Goal: Register for event/course

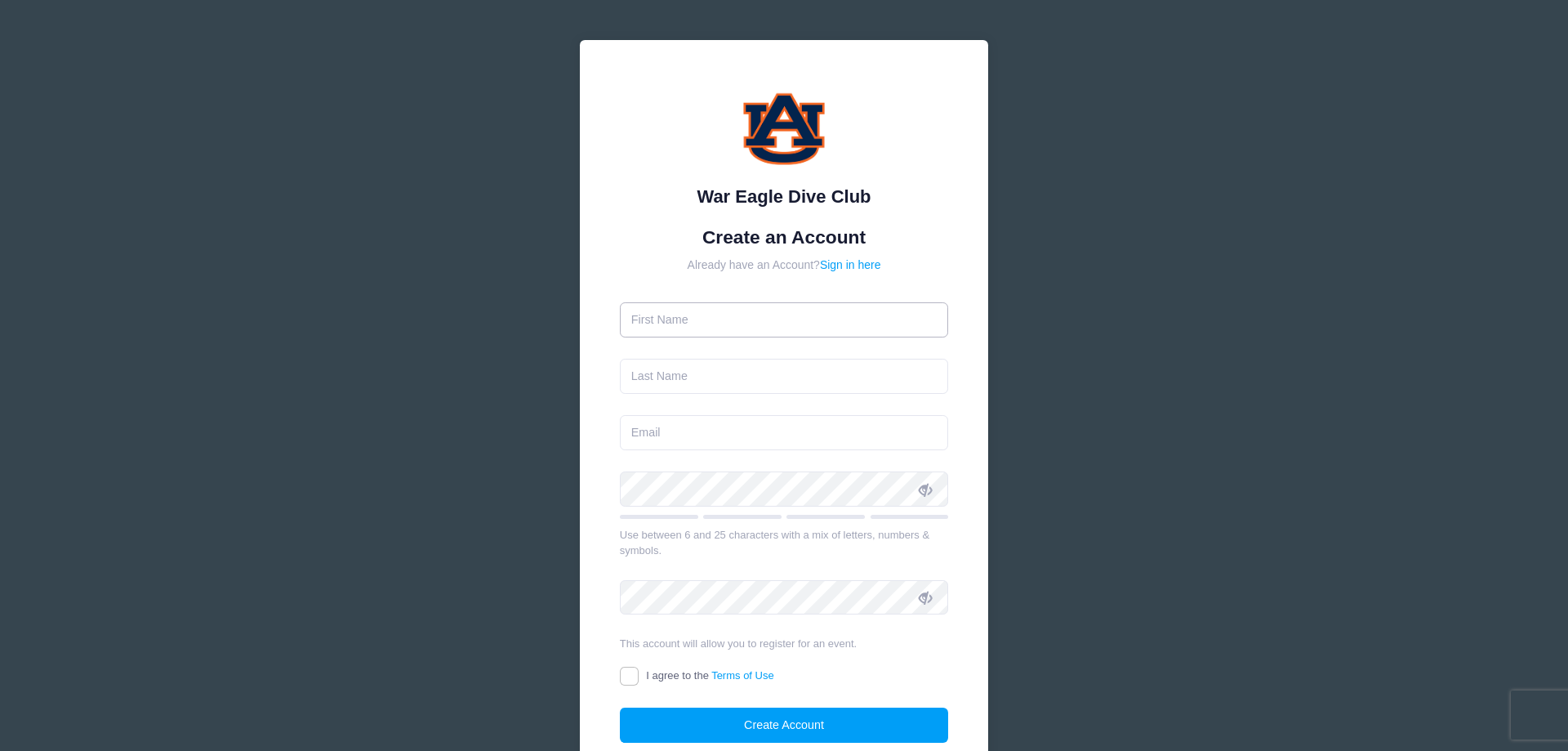
click at [858, 311] on input "text" at bounding box center [784, 319] width 329 height 35
type input "William"
type input "Gulsby"
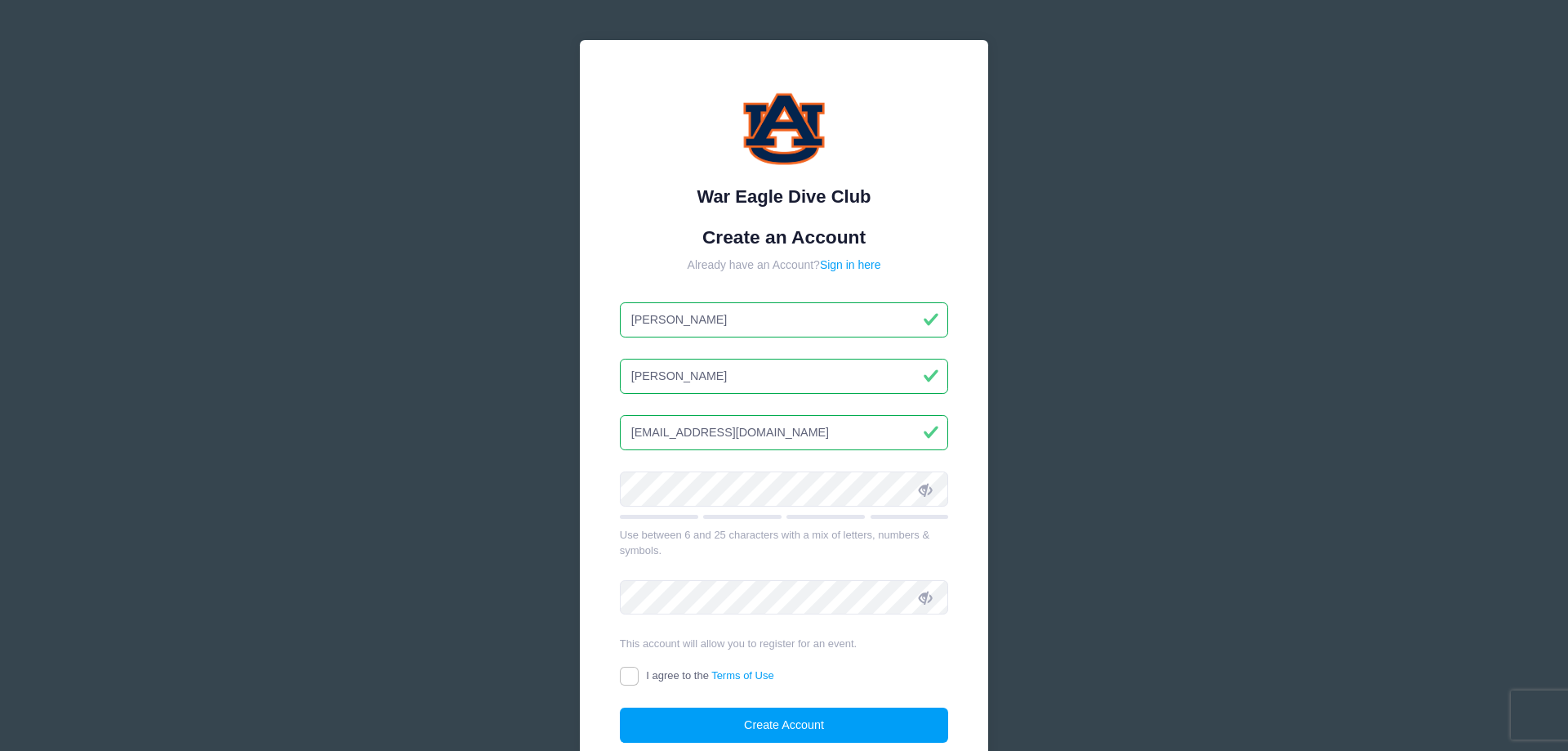
type input "willgulsby@gmail.com"
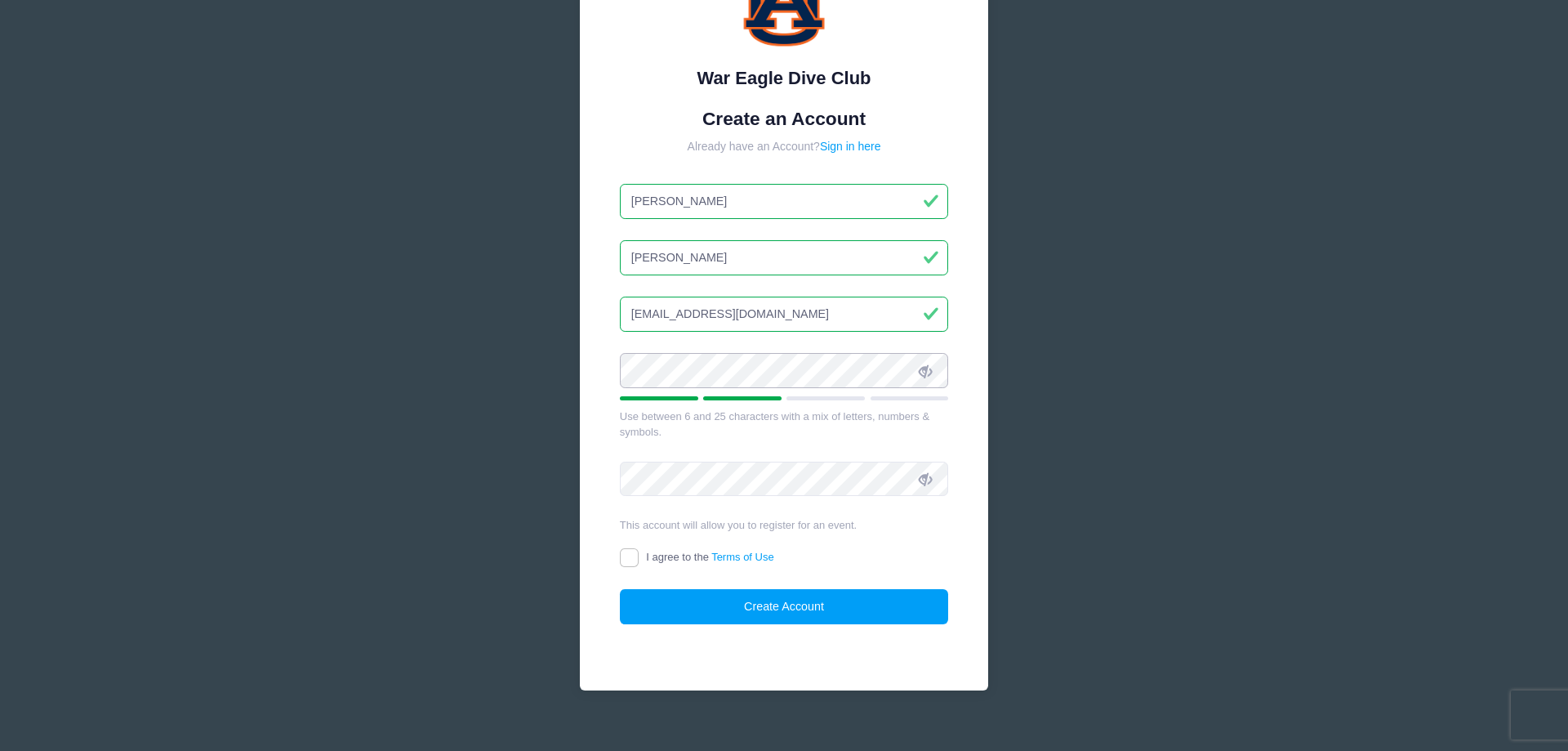
scroll to position [138, 0]
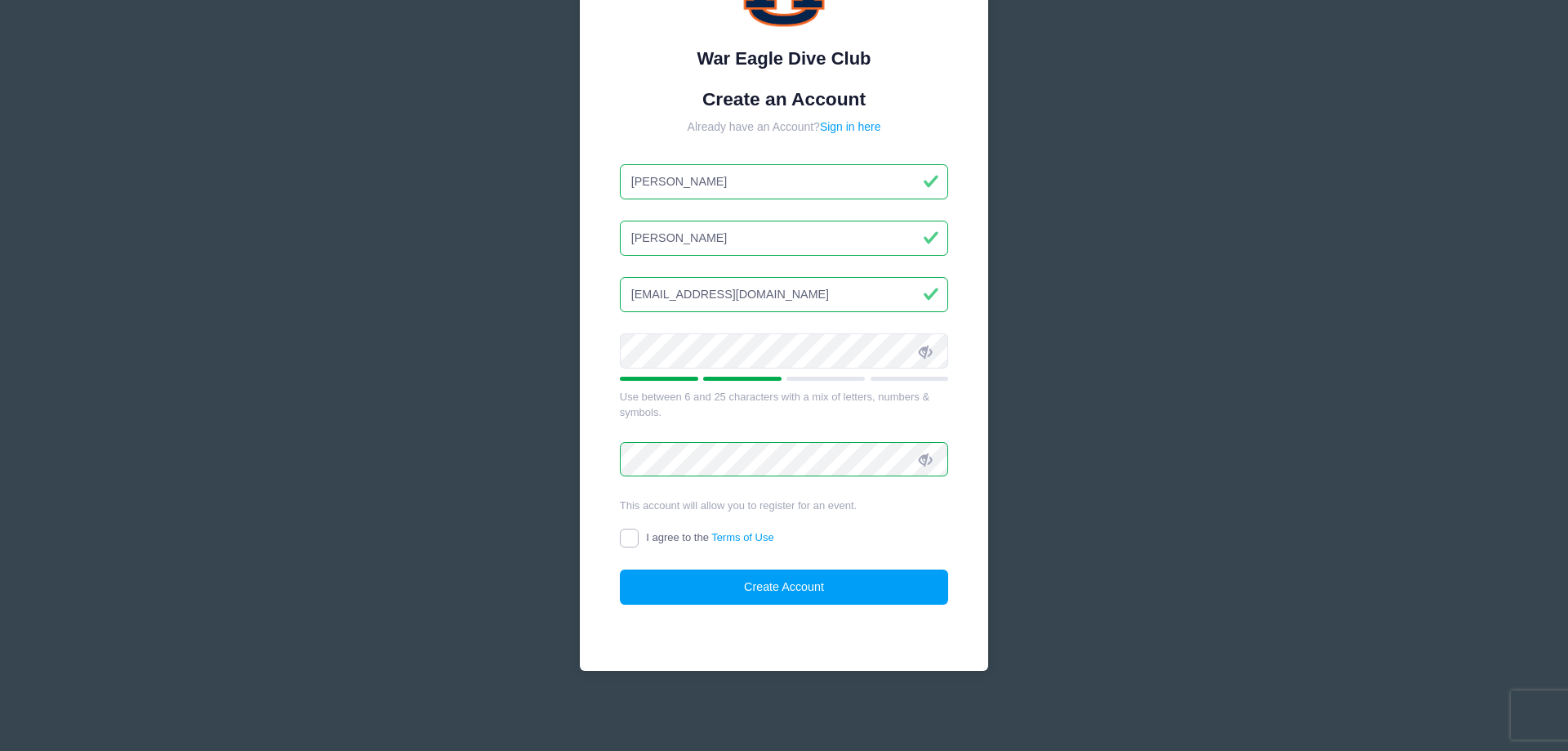
click at [635, 538] on input "I agree to the Terms of Use" at bounding box center [629, 537] width 19 height 19
checkbox input "true"
click at [742, 584] on button "Create Account" at bounding box center [784, 586] width 329 height 35
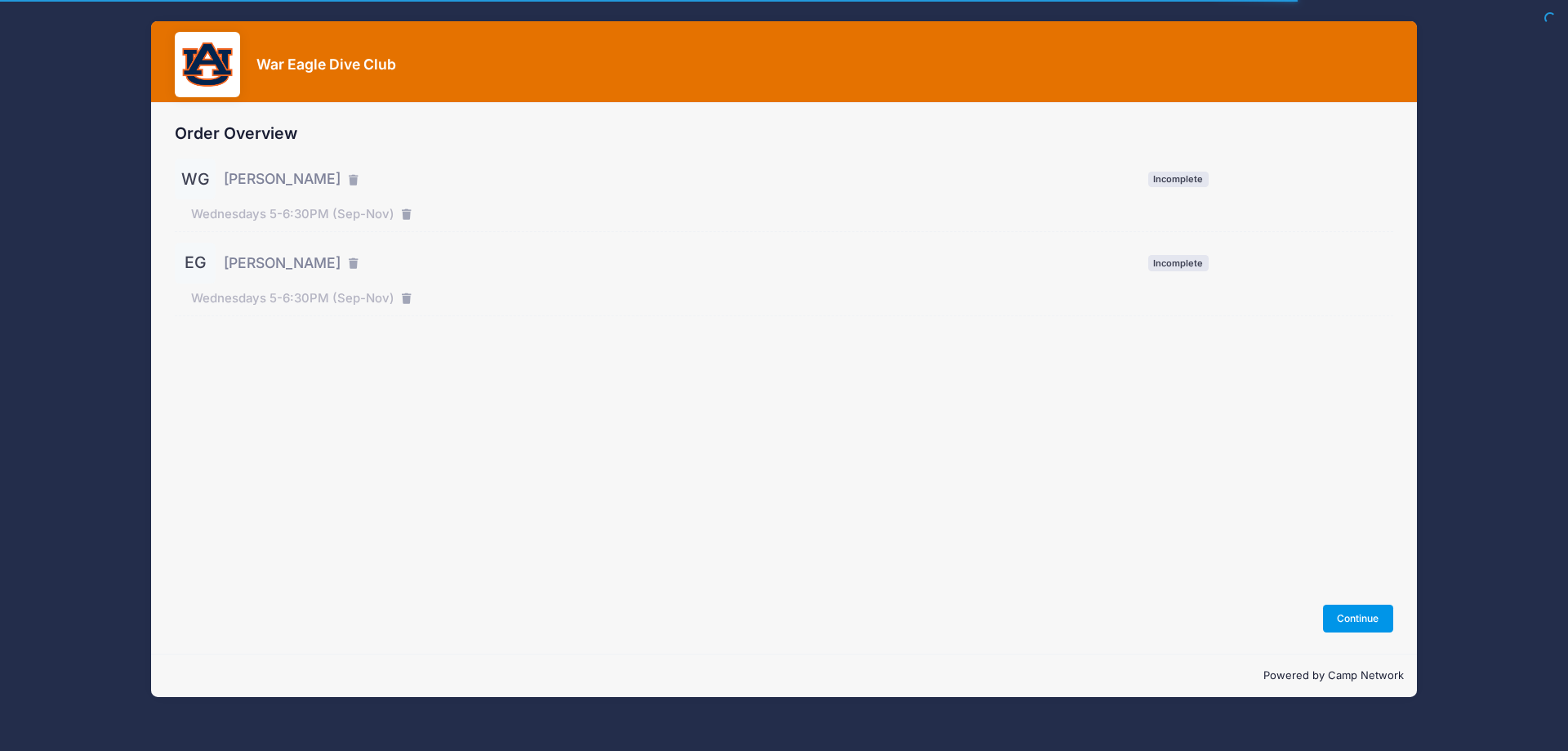
click at [1347, 616] on button "Continue" at bounding box center [1358, 618] width 70 height 28
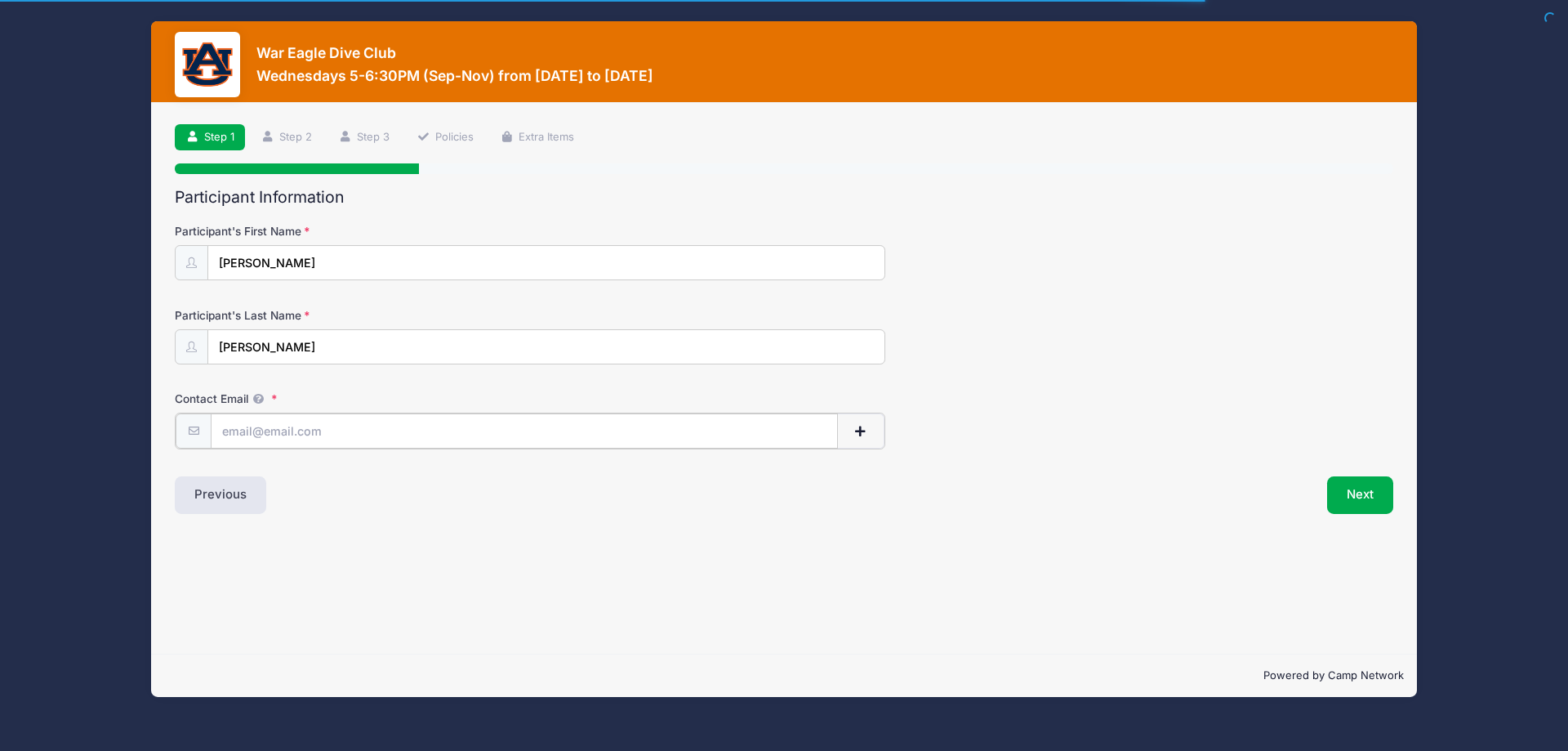
click at [580, 436] on input "Contact Email" at bounding box center [524, 430] width 627 height 35
type input "willgulsby@gmail.com"
click at [1333, 496] on button "Next" at bounding box center [1360, 494] width 66 height 37
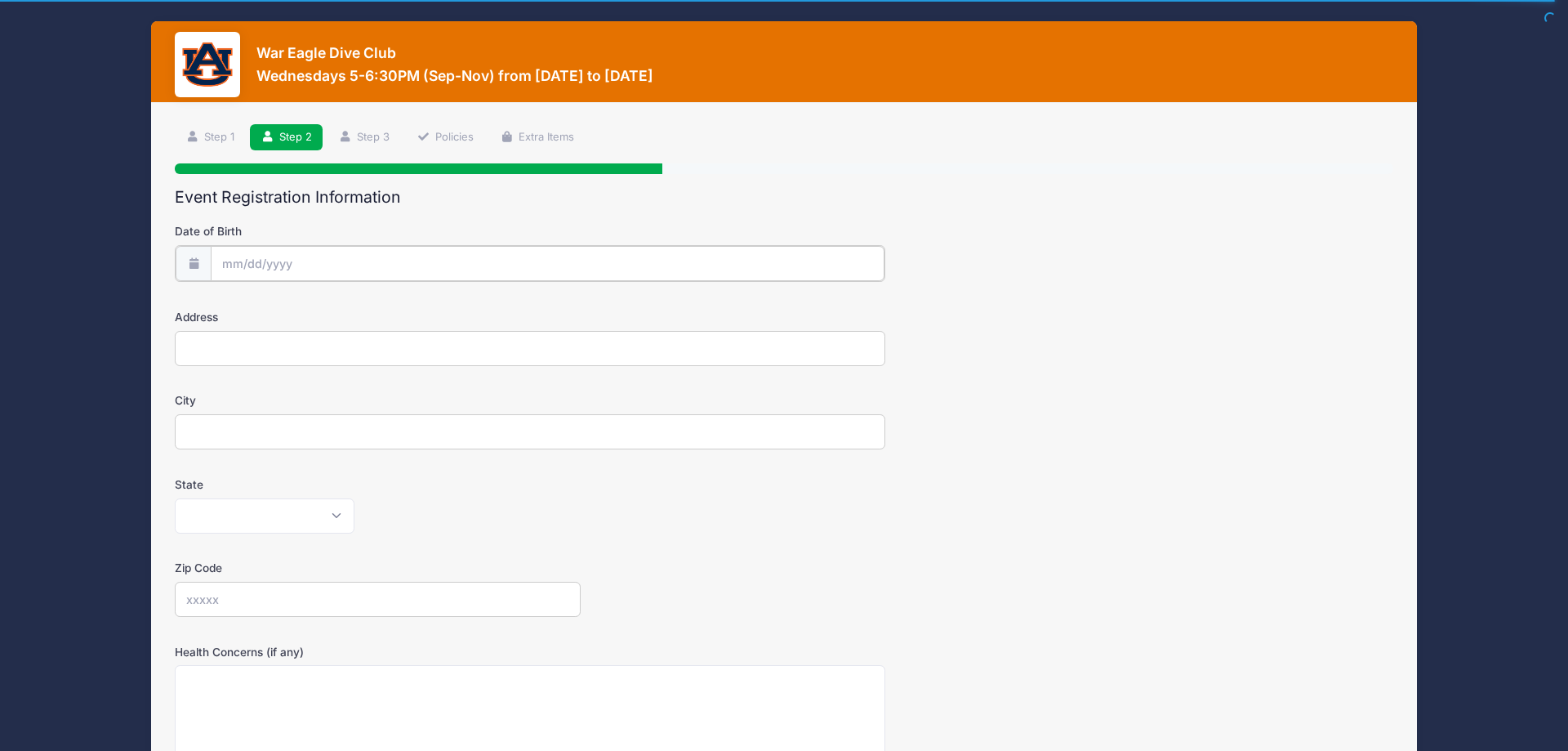
click at [491, 261] on input "Date of Birth" at bounding box center [548, 263] width 674 height 35
click at [261, 297] on select "January February March April May June July August September October November De…" at bounding box center [297, 307] width 73 height 21
select select "0"
click option "January" at bounding box center [0, 0] width 0 height 0
click at [351, 308] on input "2025" at bounding box center [365, 306] width 53 height 25
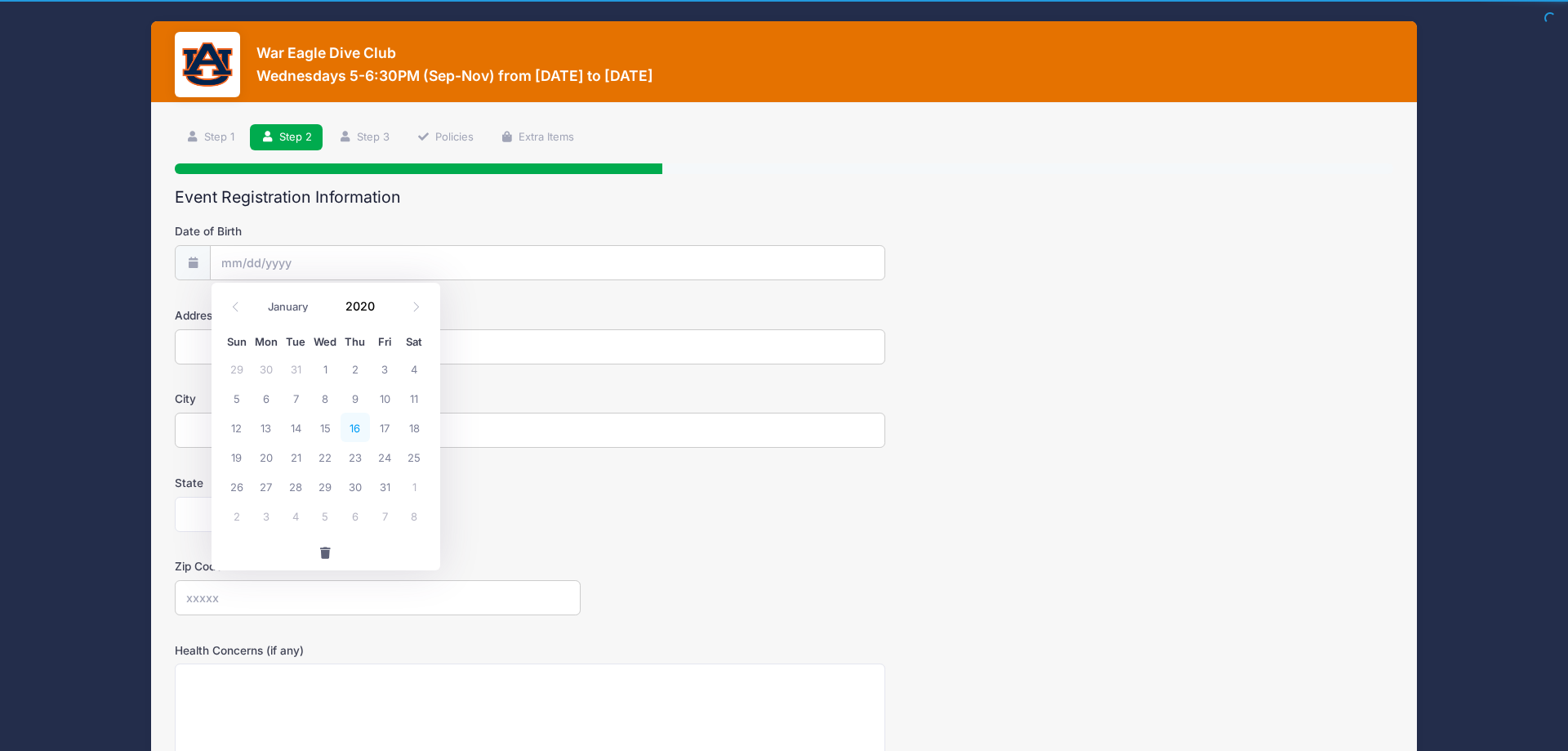
type input "2020"
click at [357, 426] on span "16" at bounding box center [354, 427] width 29 height 29
type input "01/16/2020"
click at [359, 352] on input "Address" at bounding box center [530, 347] width 711 height 35
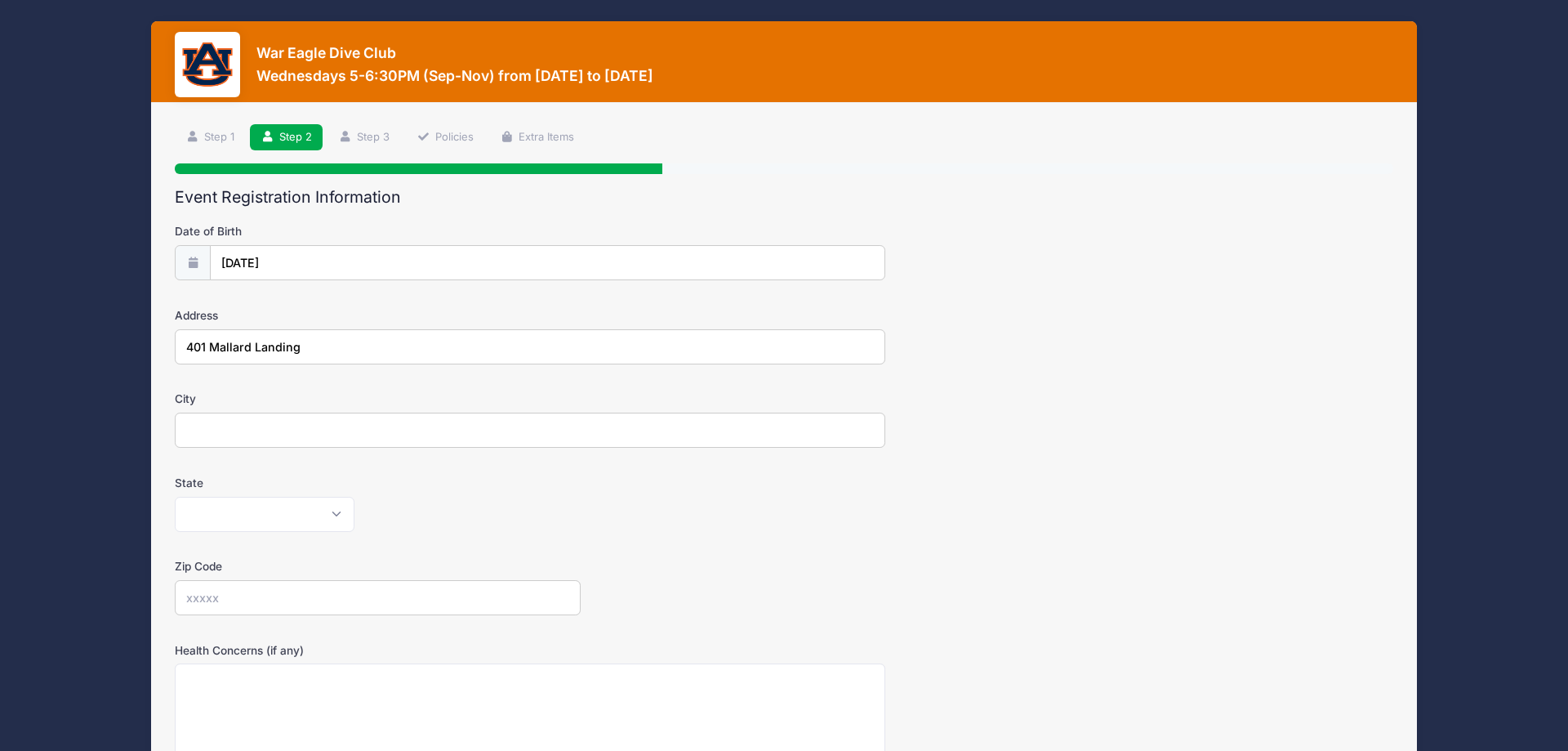
type input "401 Mallard Landing"
type input "Opelika"
select select "AL"
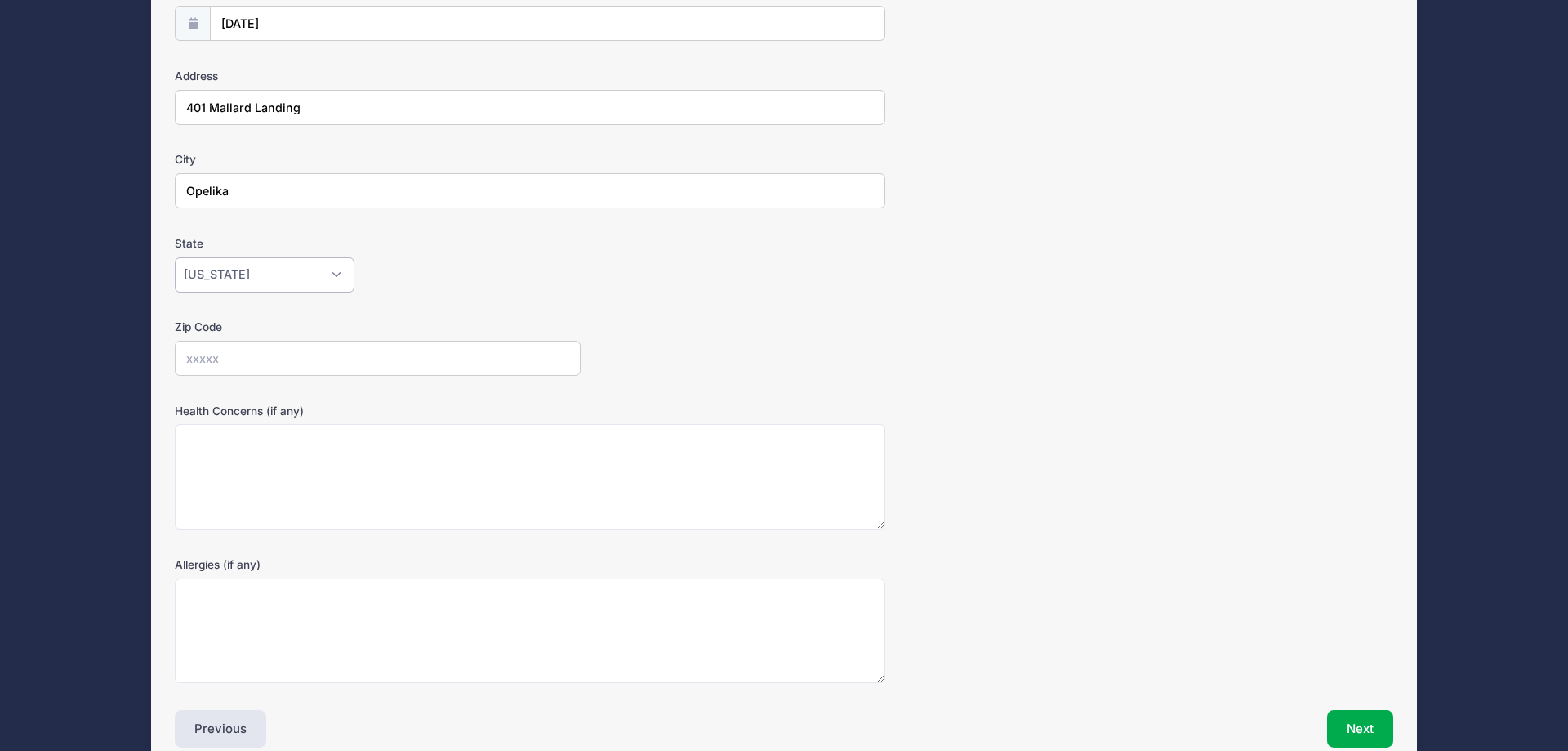
scroll to position [250, 0]
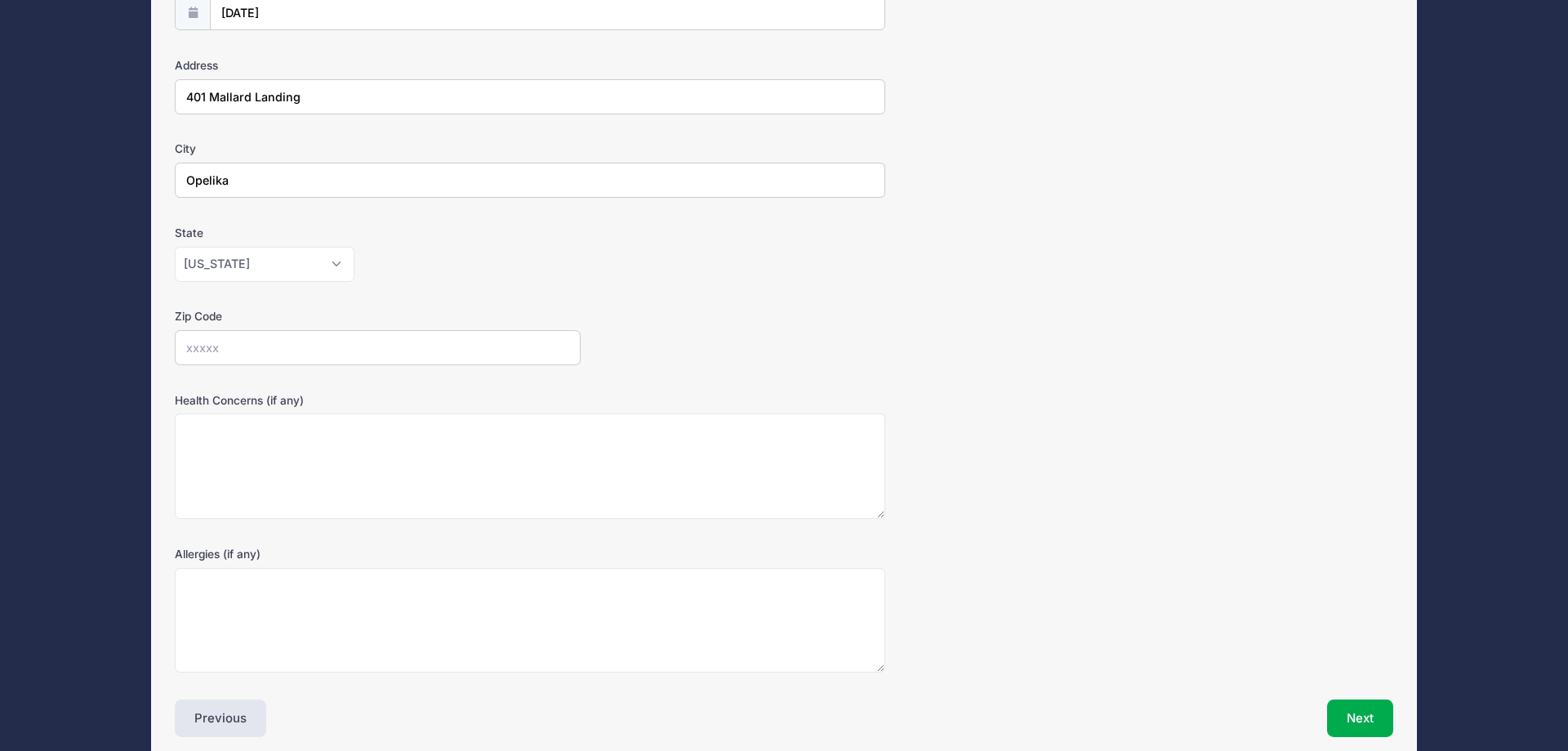
click at [457, 348] on input "Zip Code" at bounding box center [378, 347] width 406 height 35
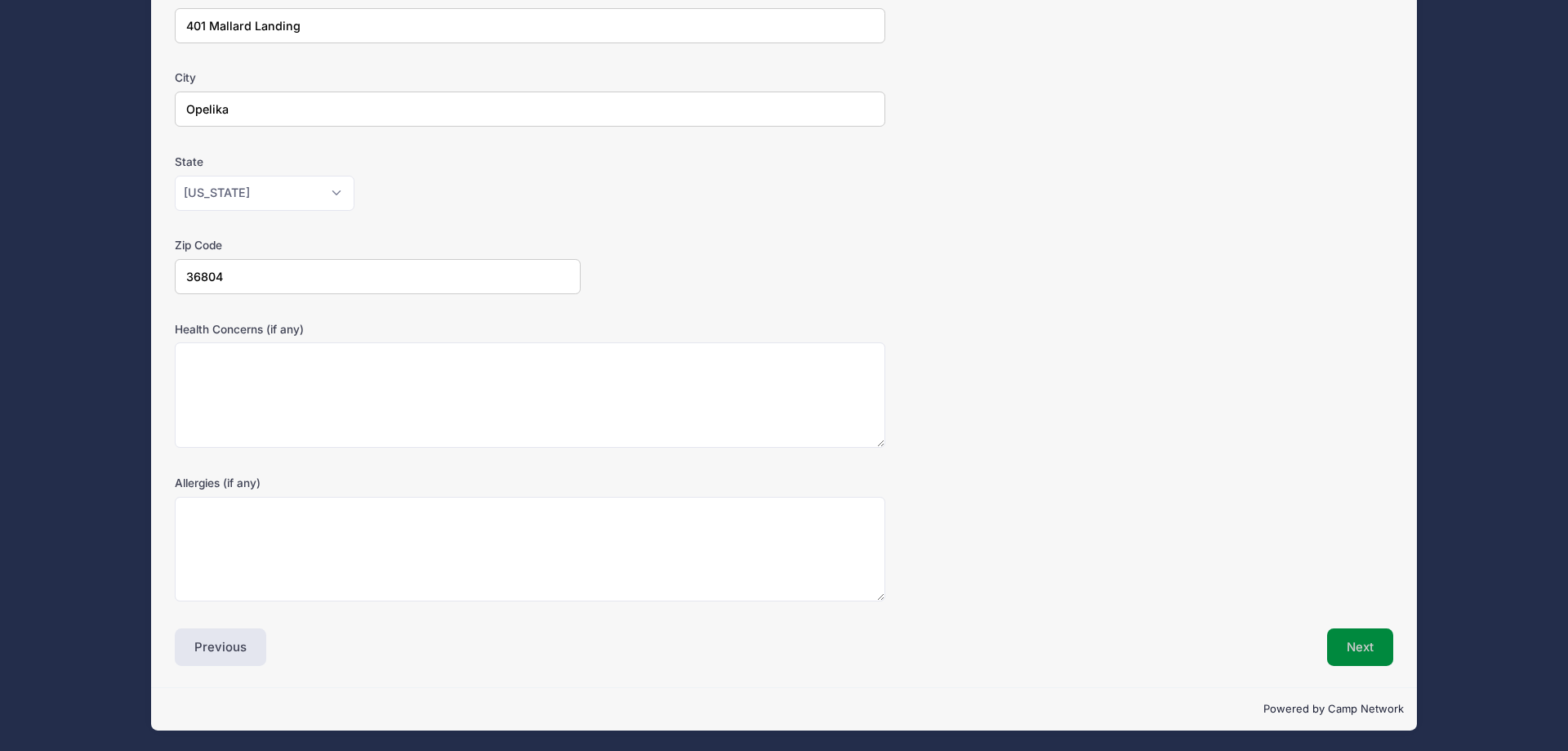
type input "36804"
click at [1347, 641] on button "Next" at bounding box center [1360, 647] width 66 height 37
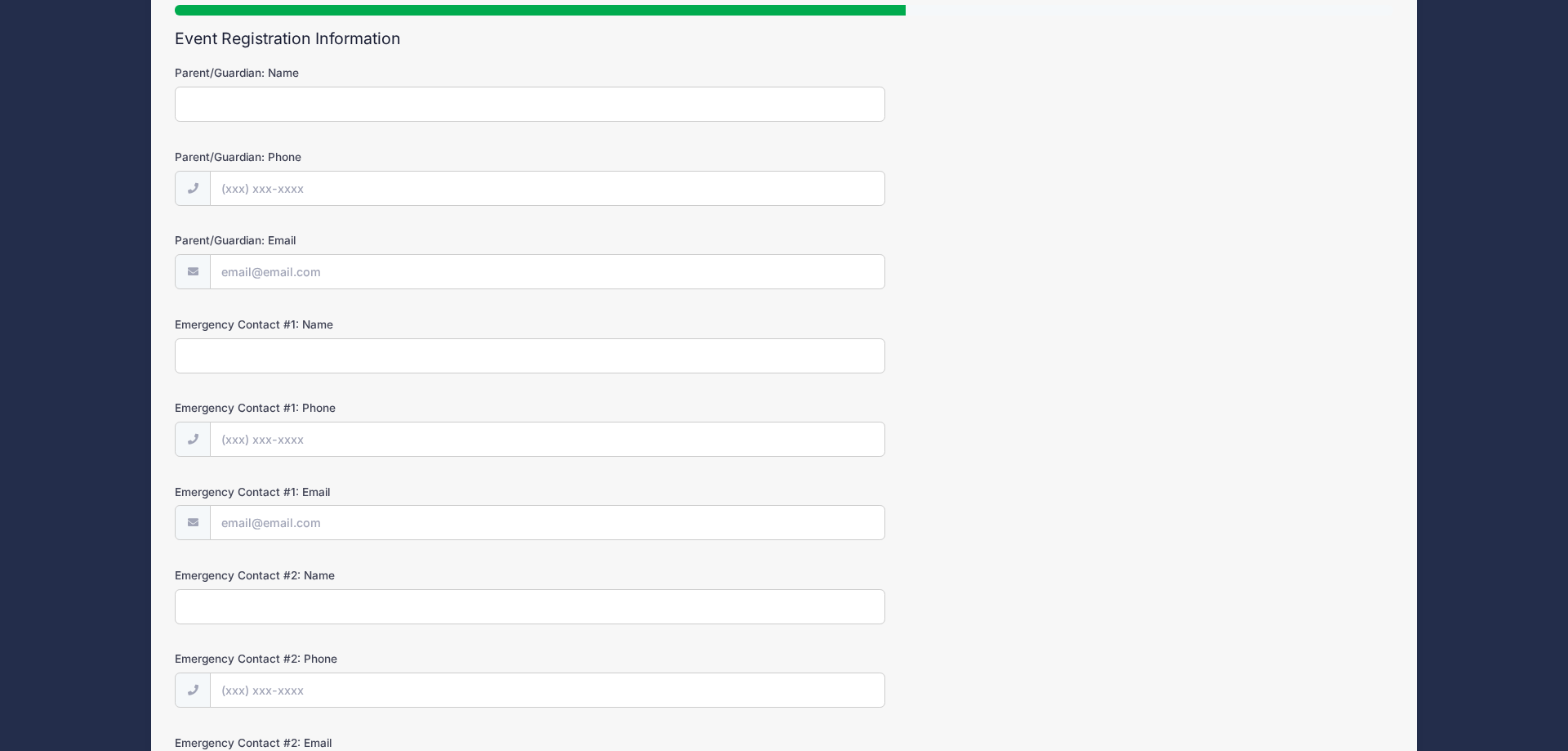
scroll to position [0, 0]
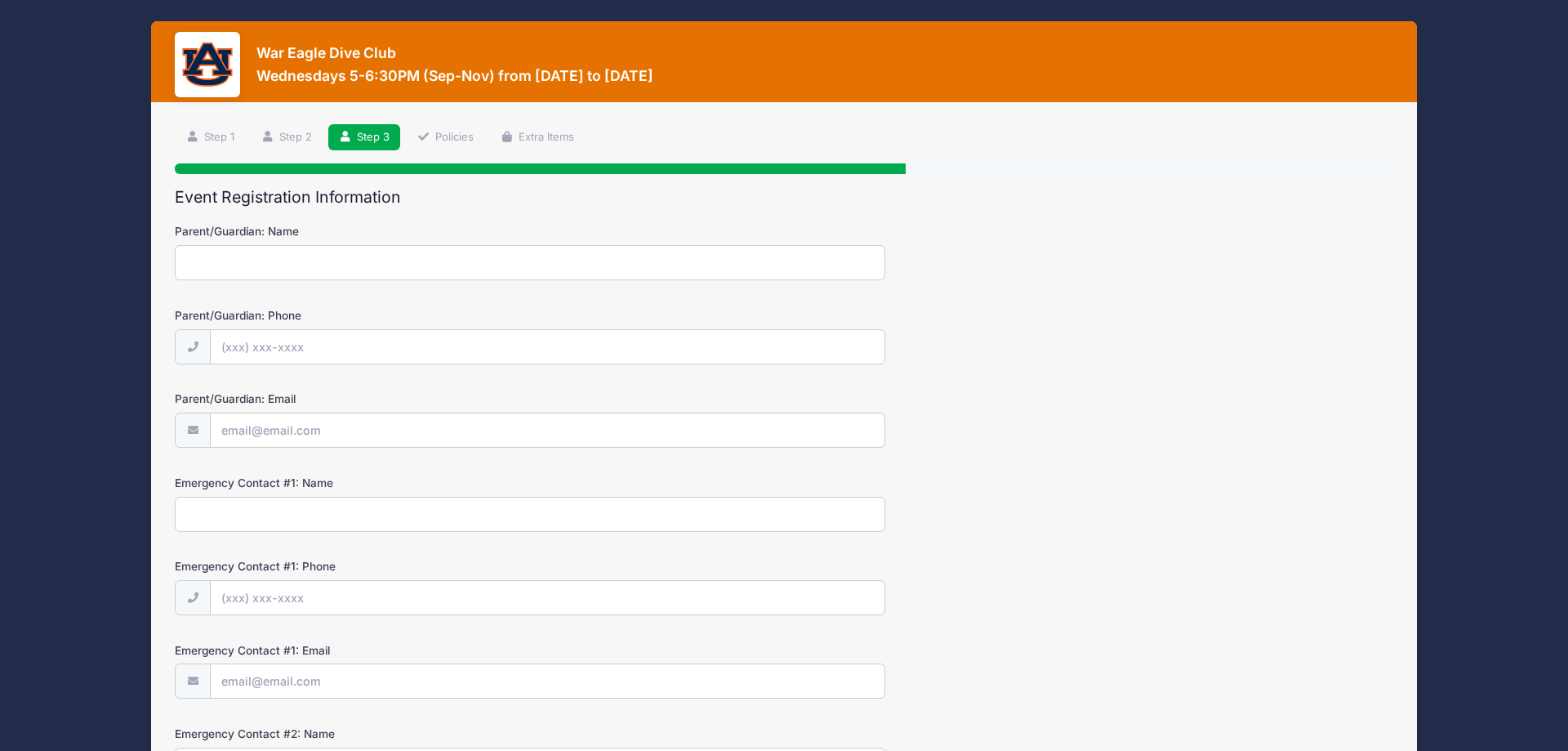
click at [600, 255] on input "Parent/Guardian: Name" at bounding box center [530, 262] width 711 height 35
type input "William Gulsby"
type input "(770) 883-0816"
type input "[EMAIL_ADDRESS][DOMAIN_NAME]"
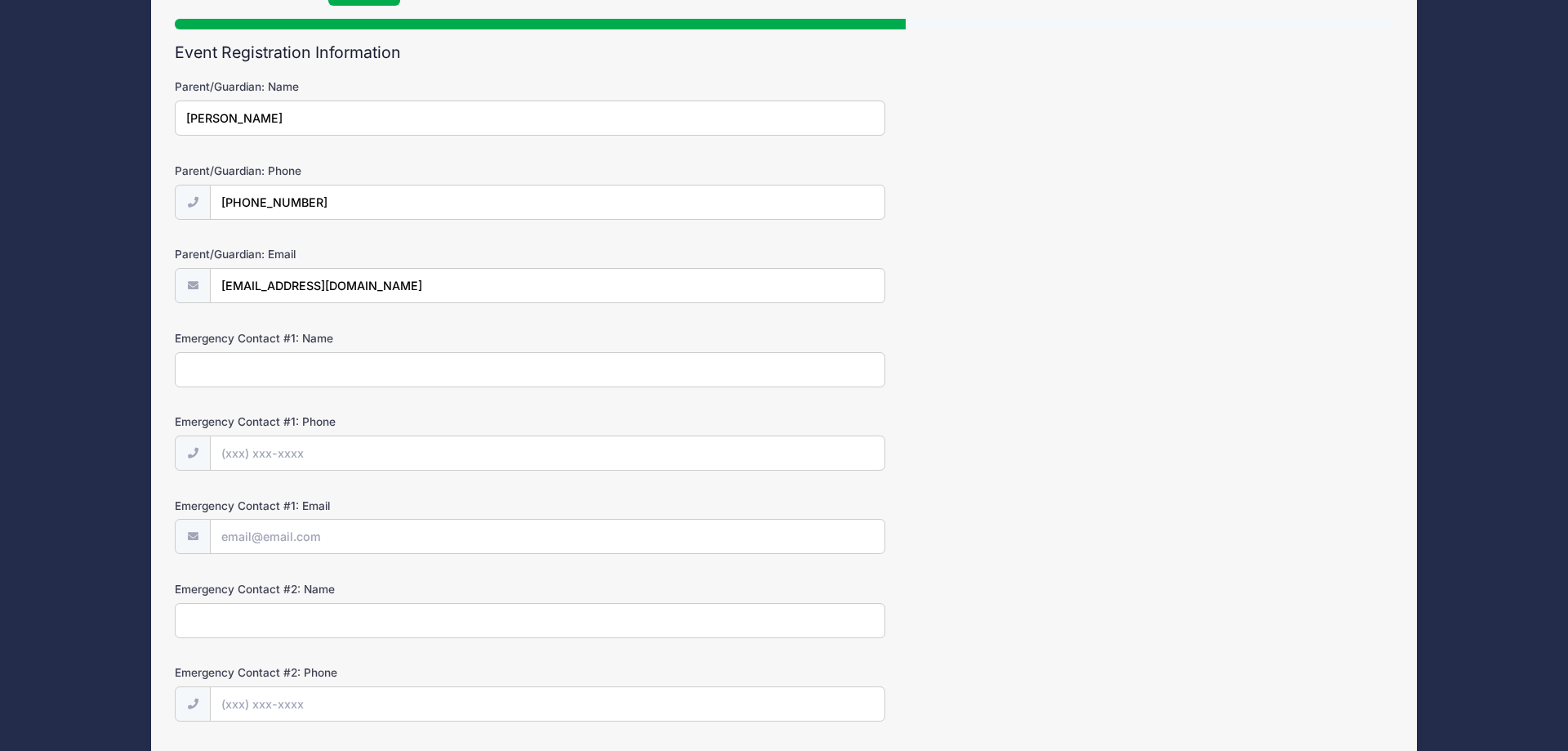
scroll to position [167, 0]
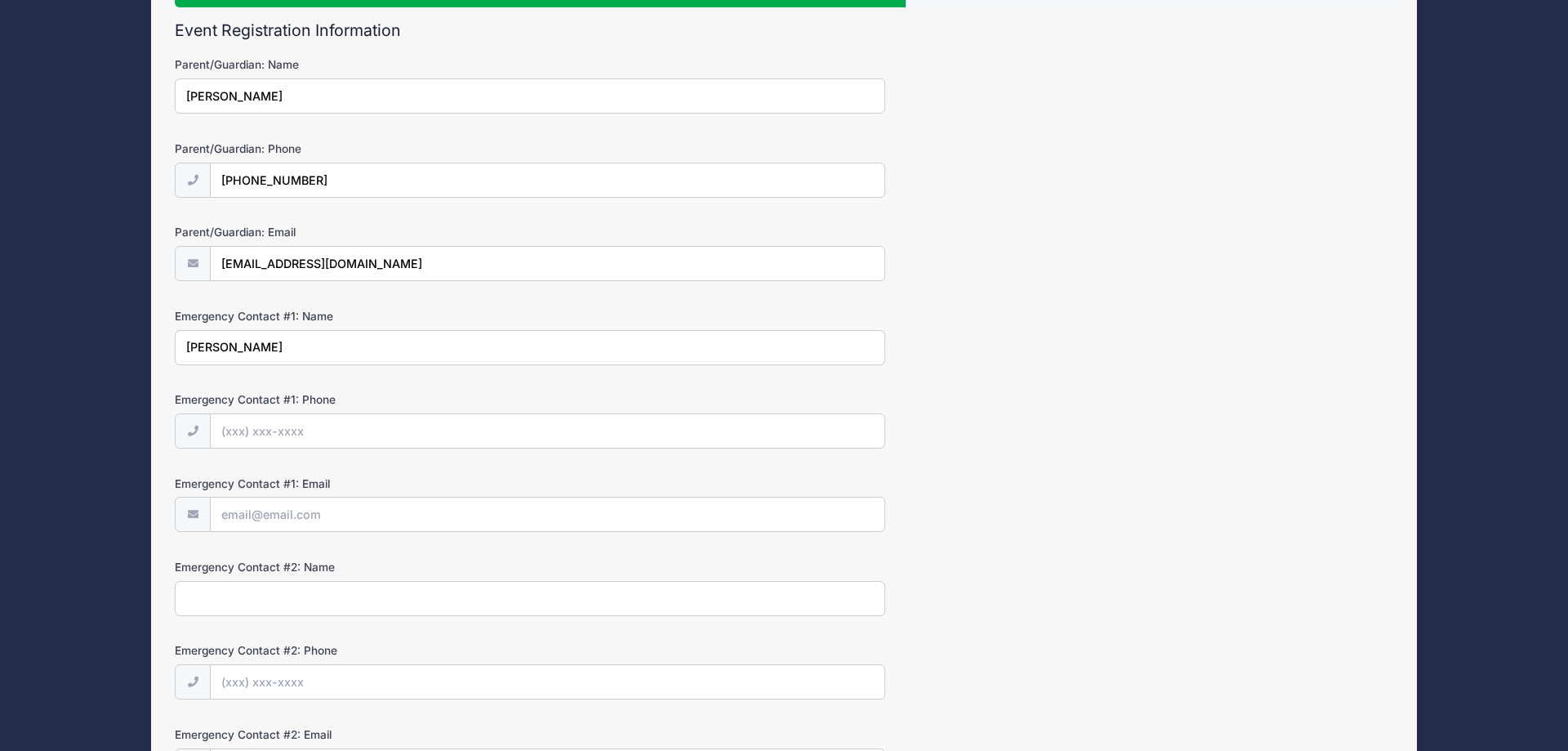
type input "William Gulsby"
type input "(770) 883-0816"
type input "[EMAIL_ADDRESS][DOMAIN_NAME]"
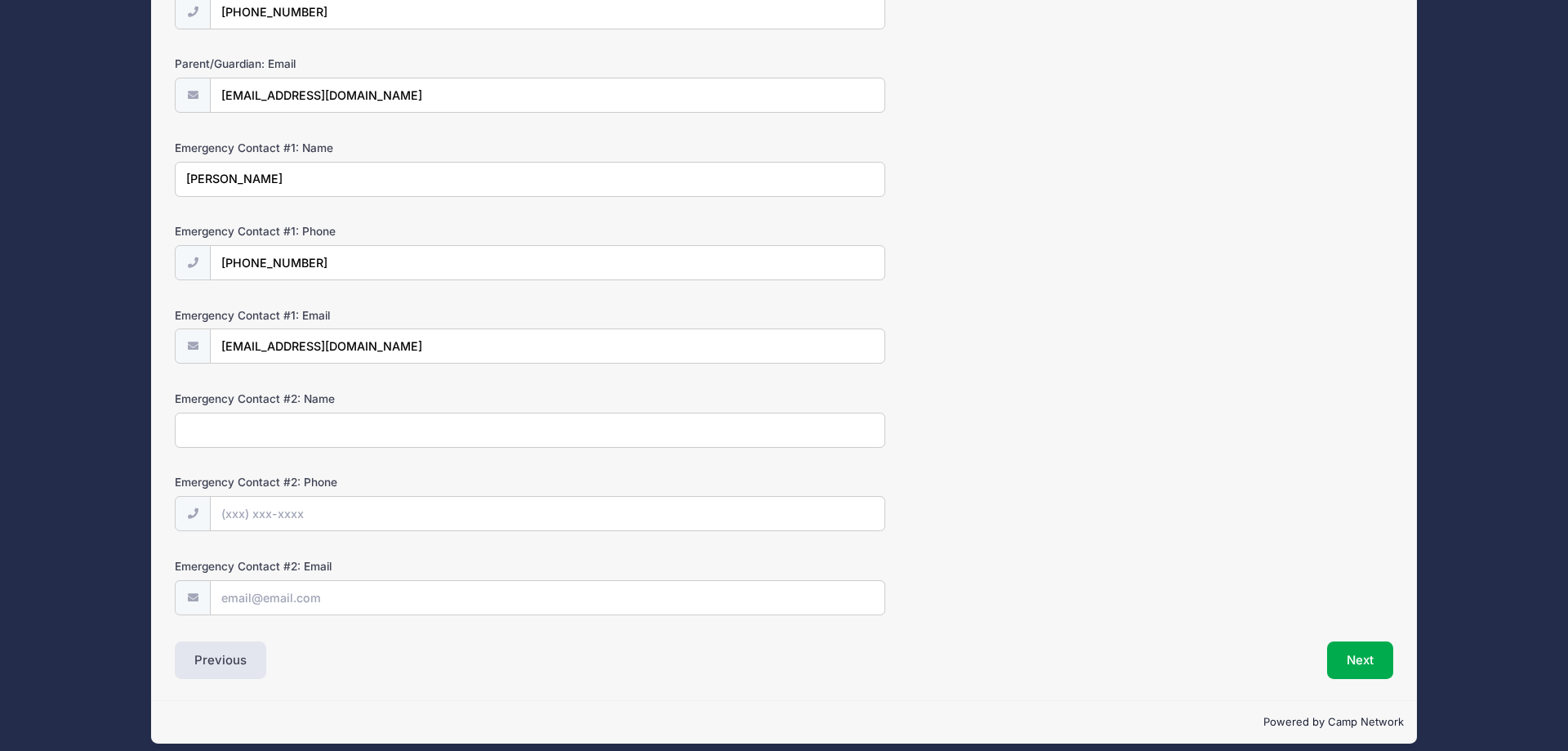
scroll to position [348, 0]
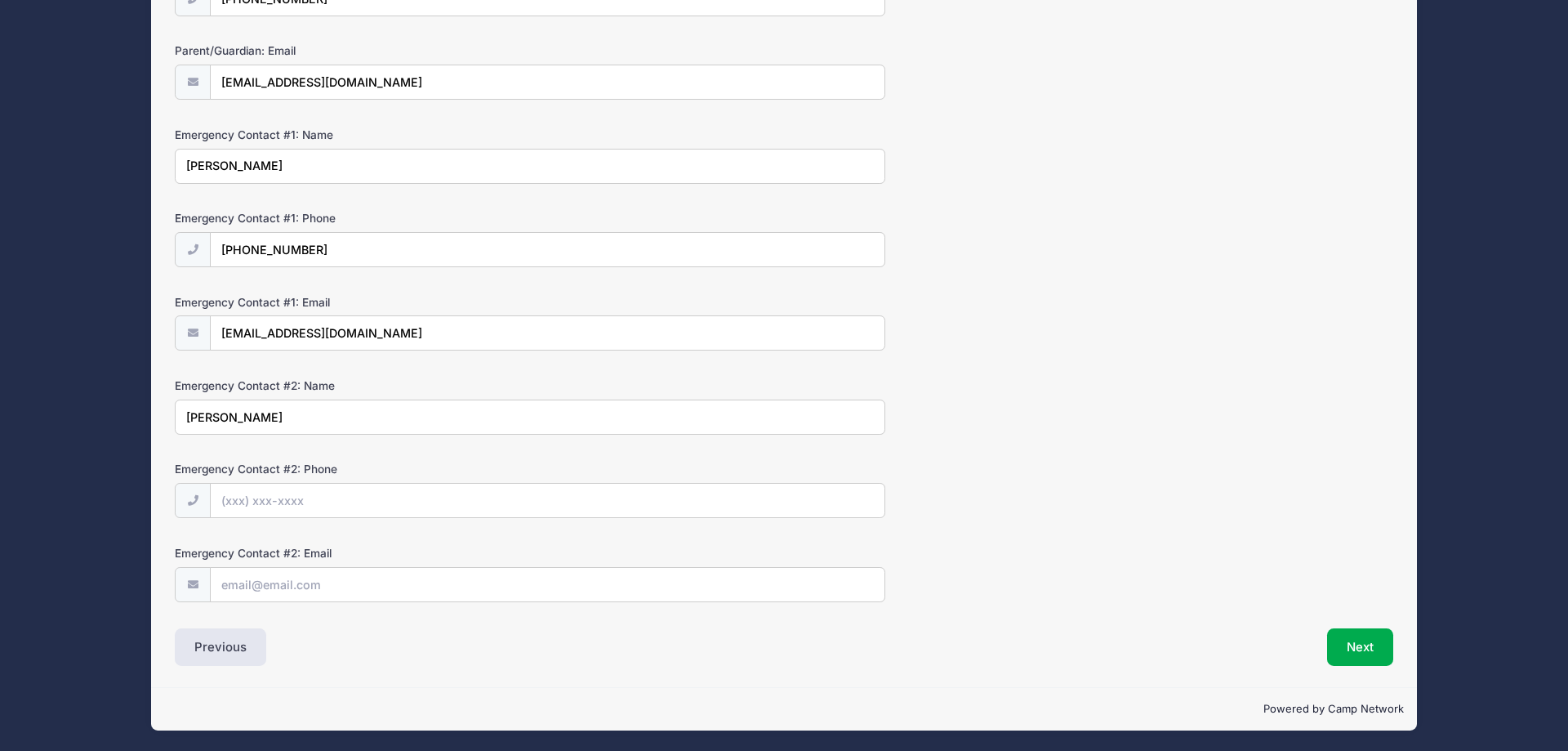
type input "Neva Gulsby"
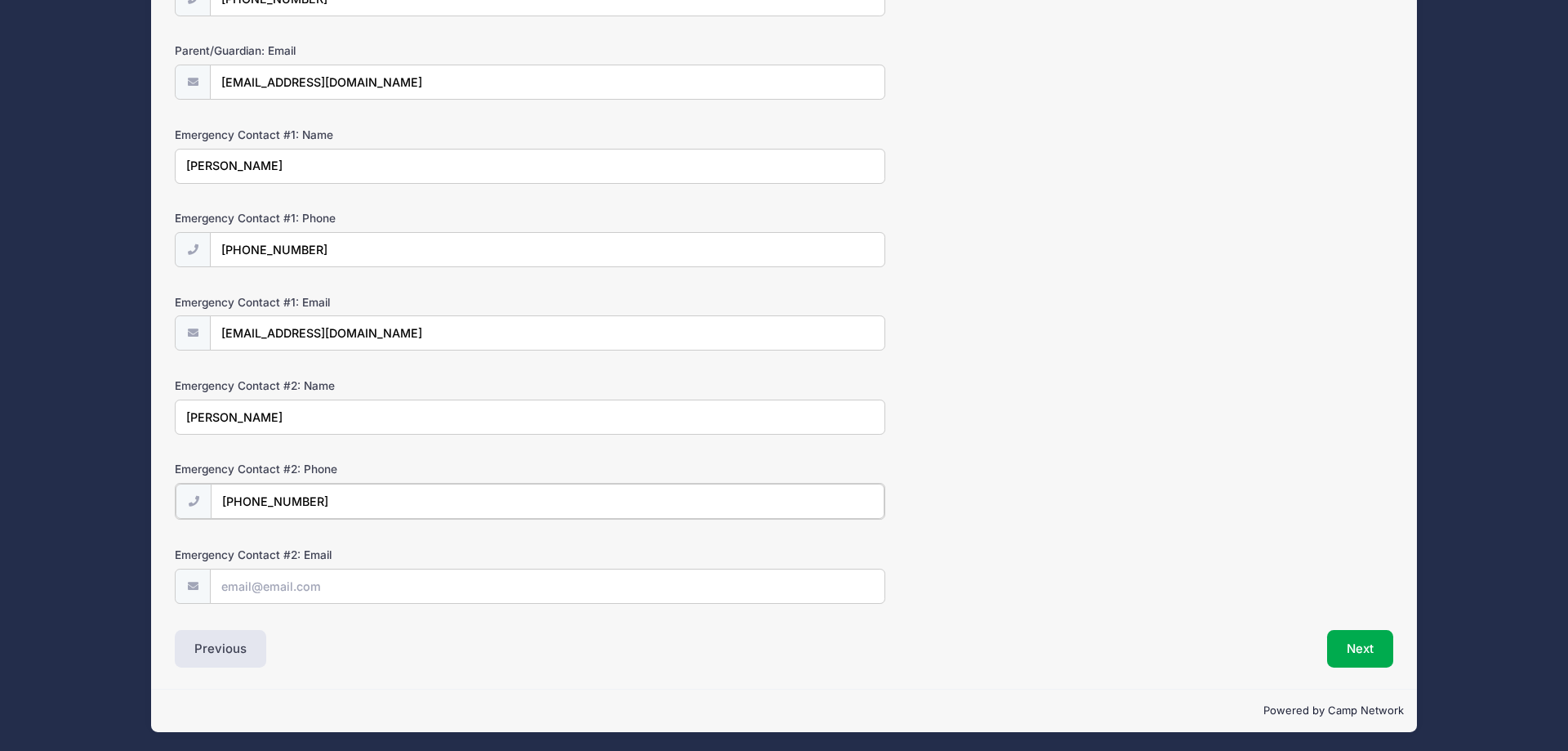
type input "(770) 313-7160"
type input "nevagulsby@gmail.com"
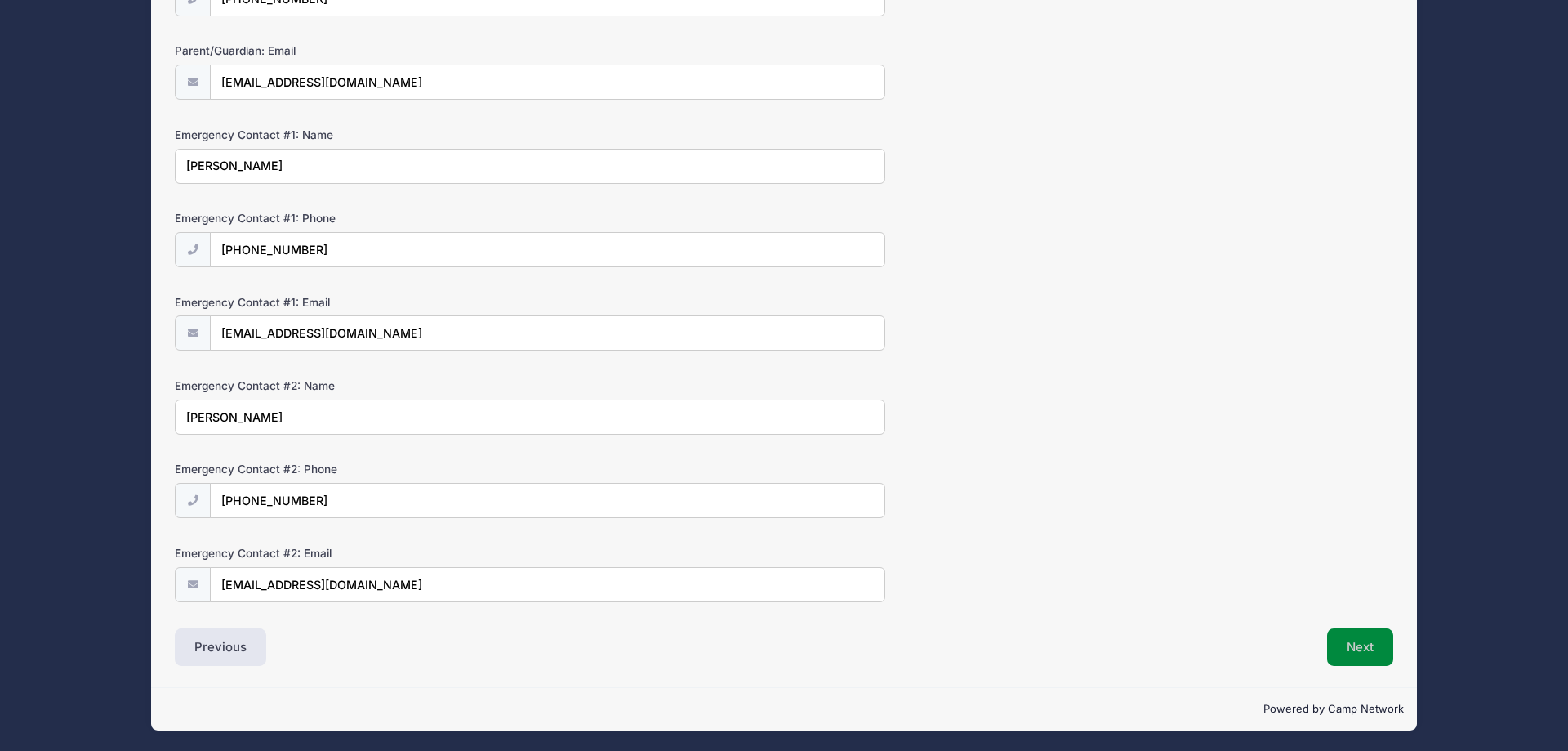
click at [1338, 646] on button "Next" at bounding box center [1360, 647] width 66 height 37
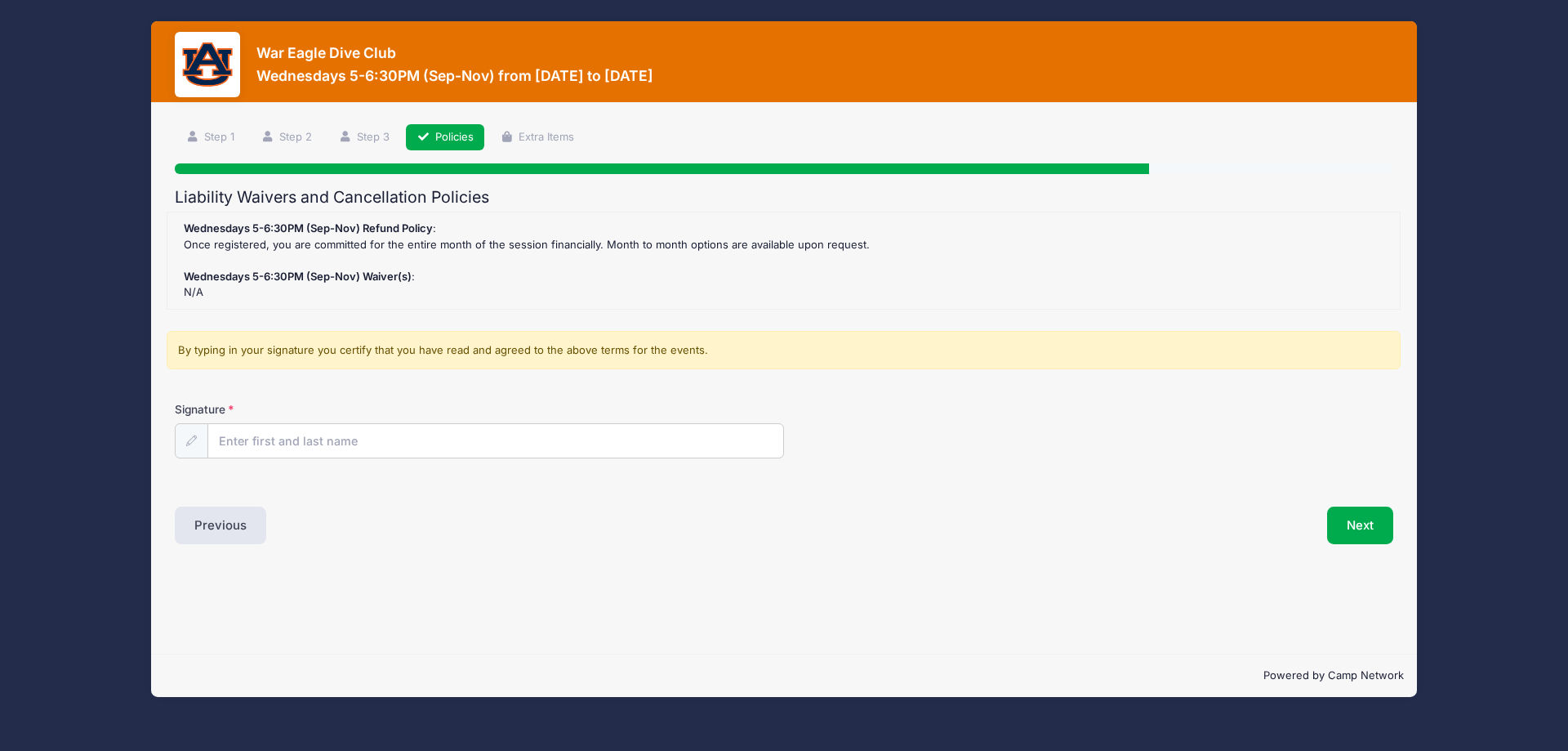
scroll to position [0, 0]
click at [650, 448] on input "Signature" at bounding box center [496, 441] width 575 height 35
type input "William Gulsby"
click at [1350, 518] on button "Next" at bounding box center [1360, 526] width 66 height 37
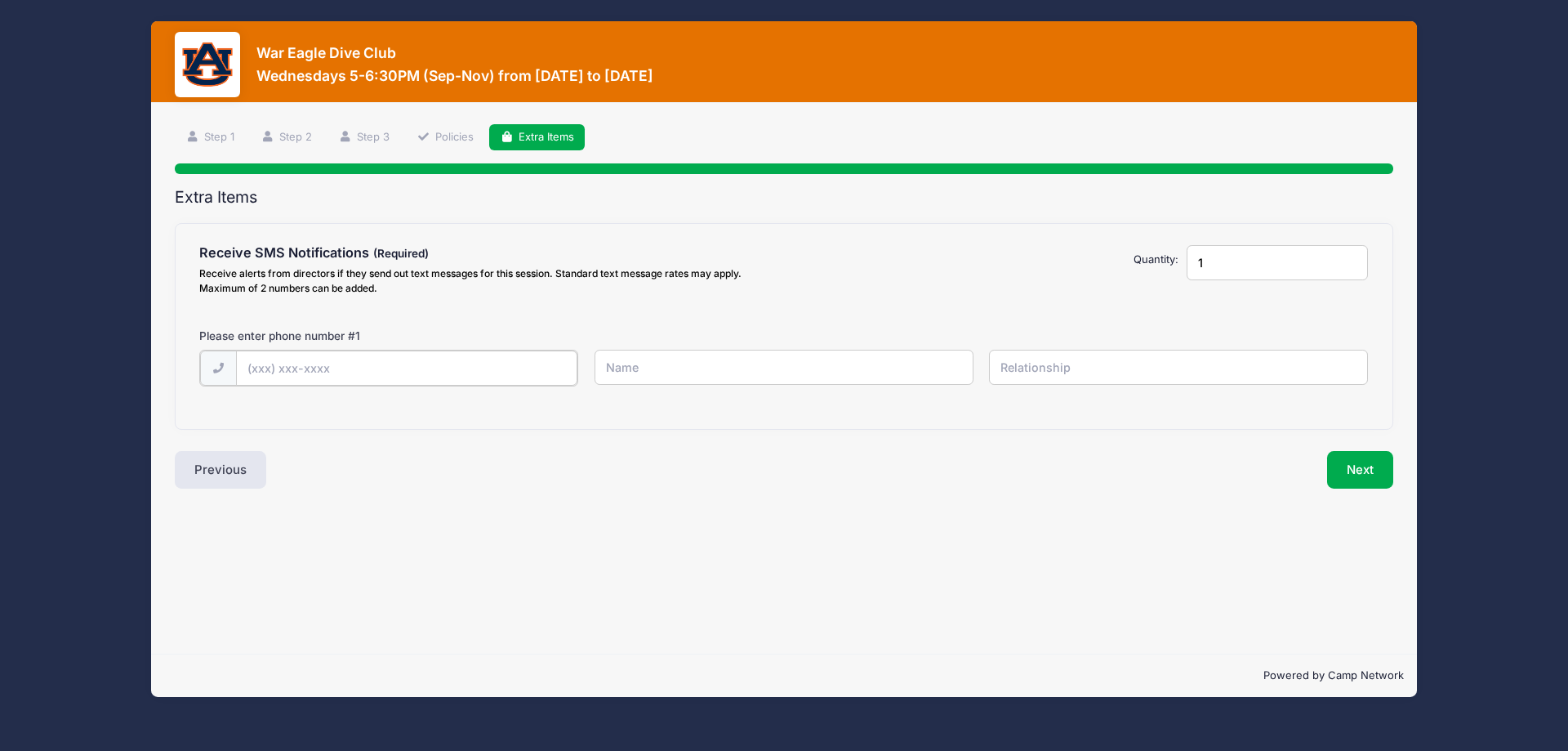
click at [0, 0] on input "text" at bounding box center [0, 0] width 0 height 0
type input "(770) 883-0816"
click at [0, 0] on input "text" at bounding box center [0, 0] width 0 height 0
type input "Will Gulsby"
type input "Father"
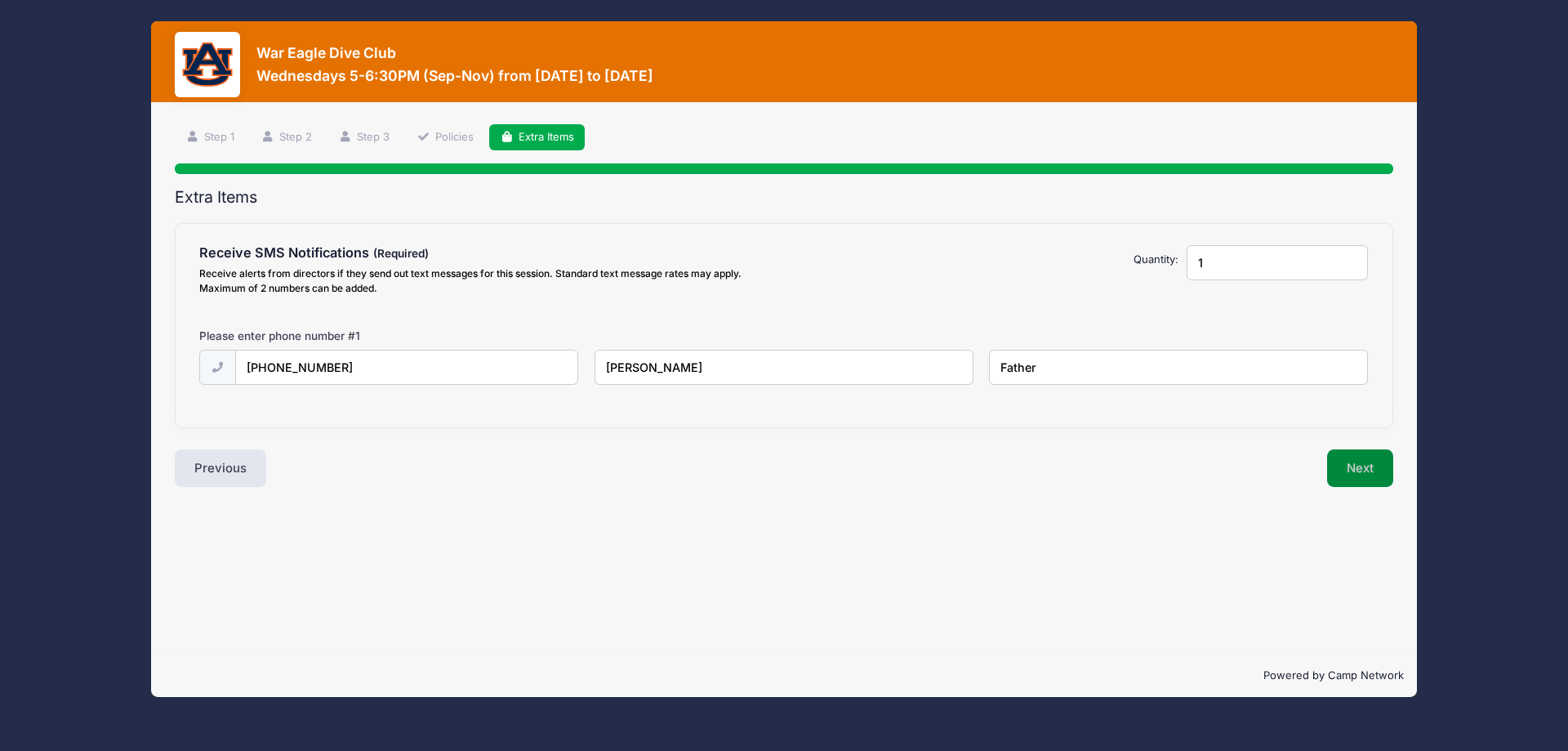
click at [1385, 477] on button "Next" at bounding box center [1360, 468] width 66 height 37
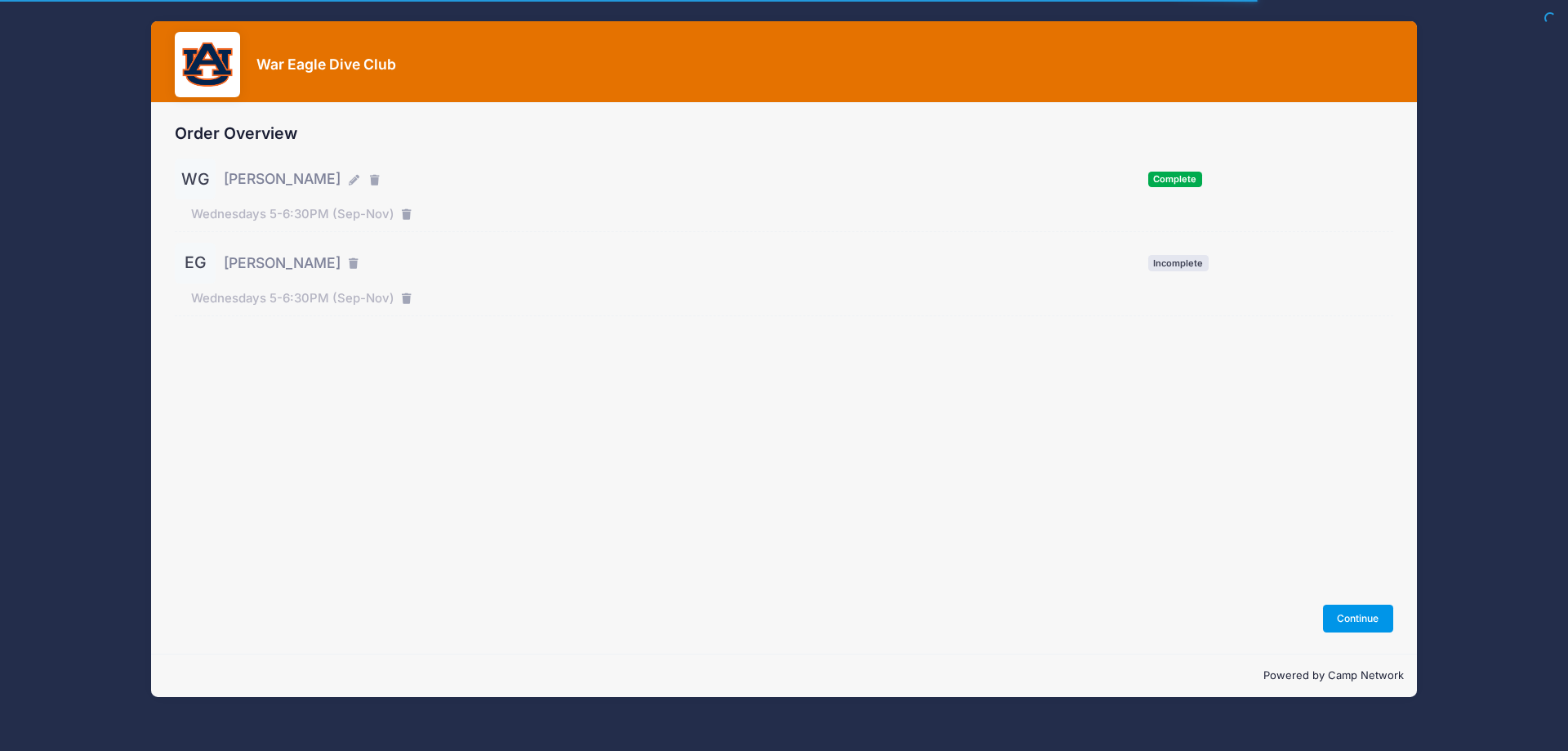
click at [1337, 620] on button "Continue" at bounding box center [1358, 618] width 70 height 28
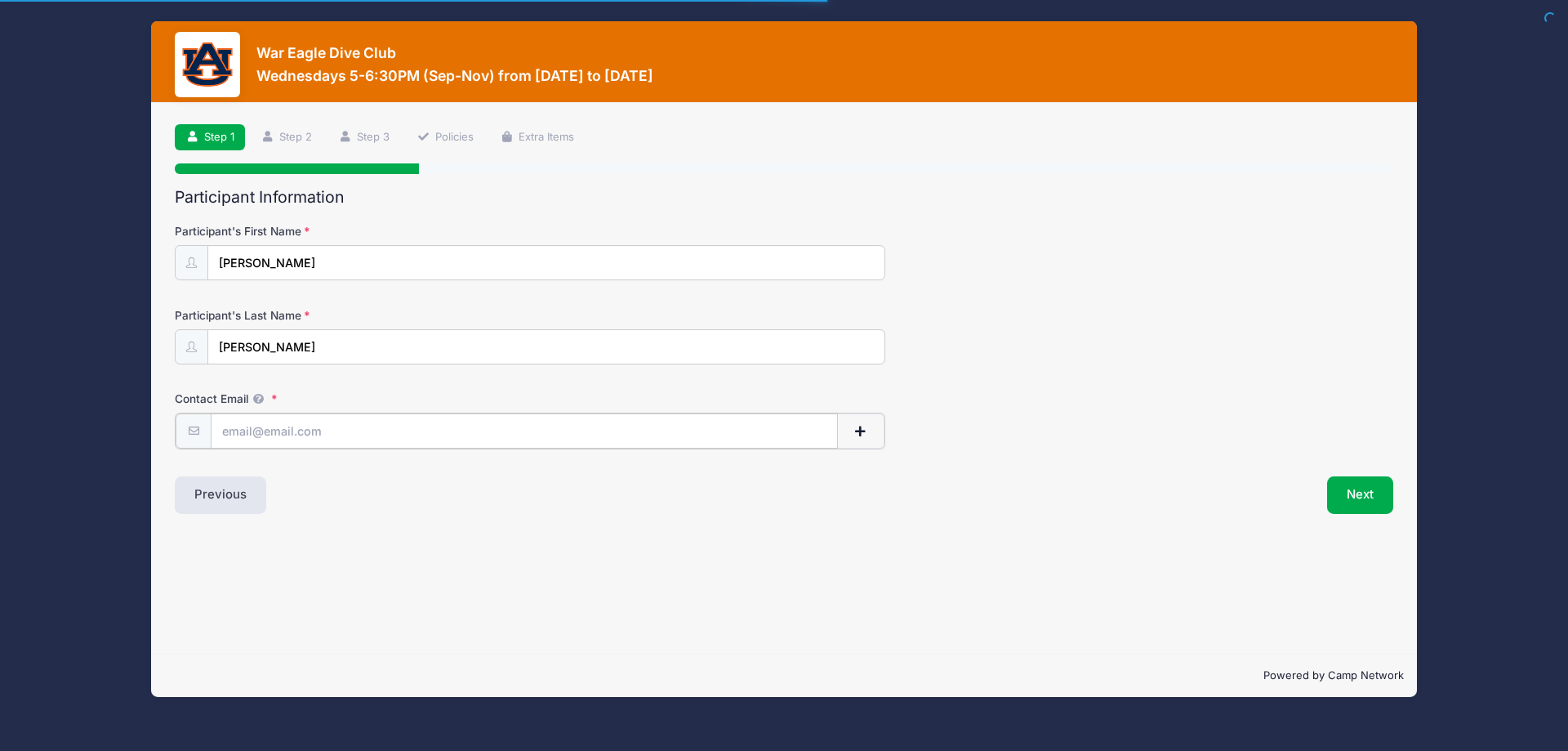
click at [776, 429] on input "Contact Email" at bounding box center [524, 430] width 627 height 35
type input "[EMAIL_ADDRESS][DOMAIN_NAME]"
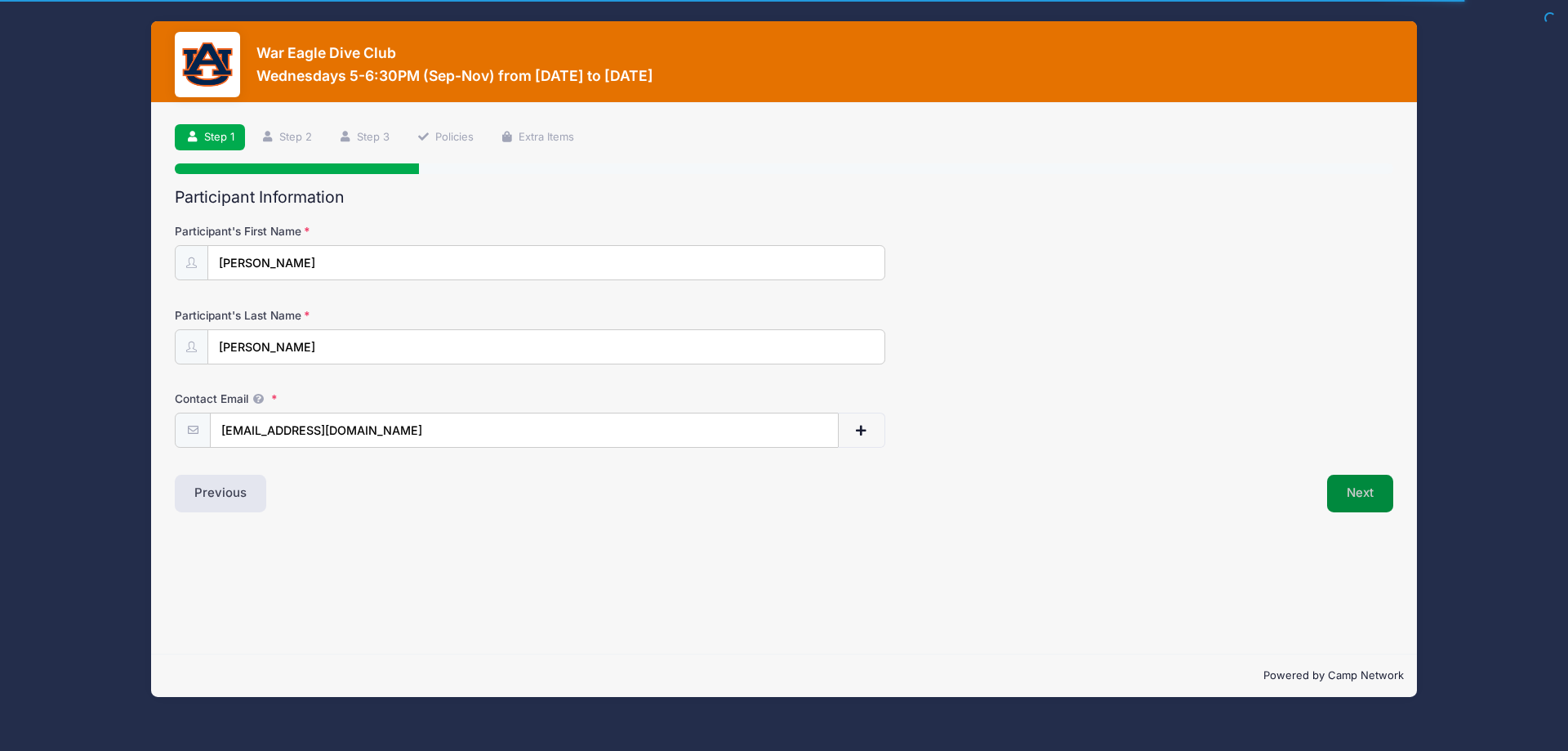
click at [1355, 499] on button "Next" at bounding box center [1360, 494] width 66 height 37
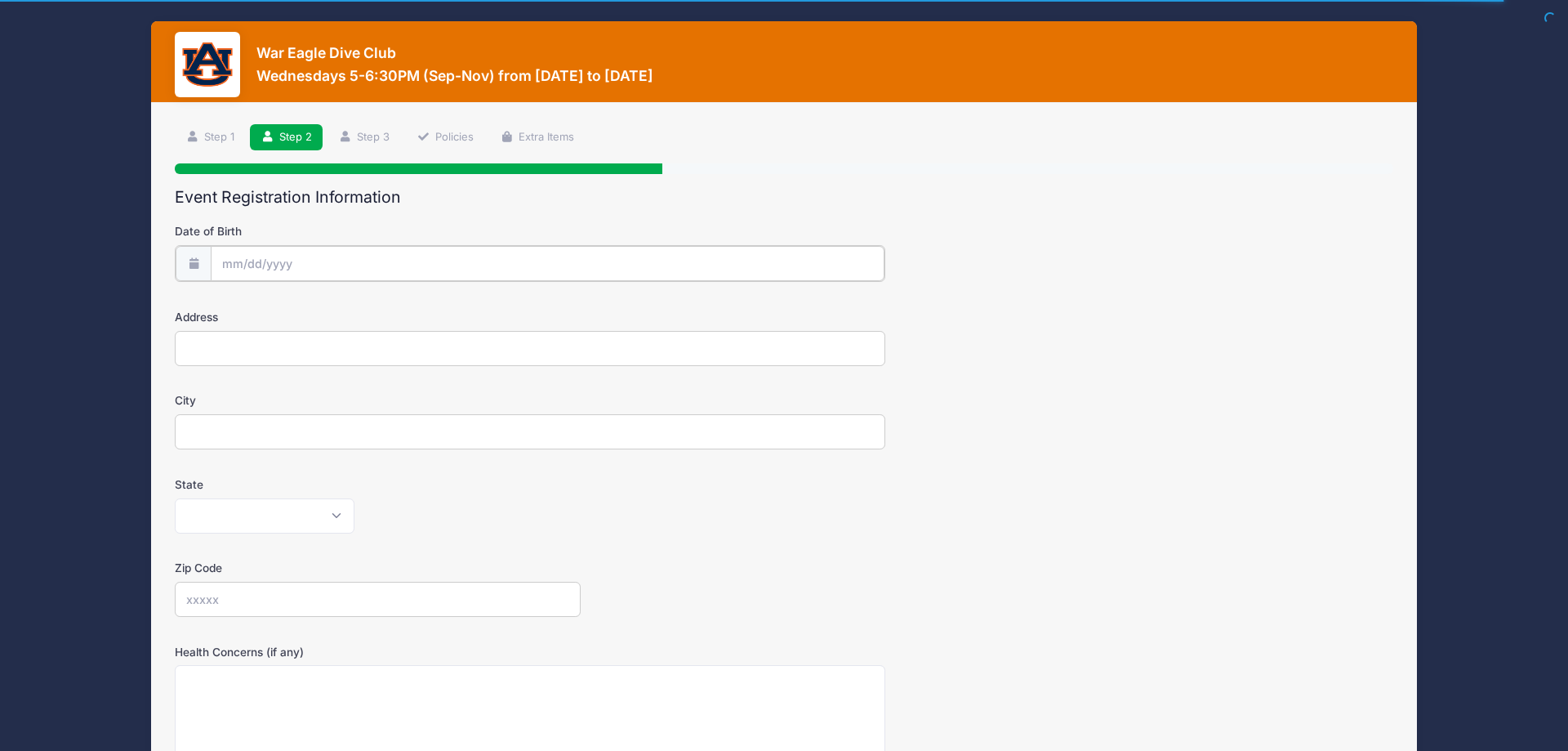
click at [669, 272] on input "Date of Birth" at bounding box center [548, 263] width 674 height 35
click at [261, 297] on select "January February March April May June July August September October November De…" at bounding box center [297, 307] width 73 height 21
select select "2"
click option "March" at bounding box center [0, 0] width 0 height 0
click at [349, 306] on input "2025" at bounding box center [365, 306] width 53 height 25
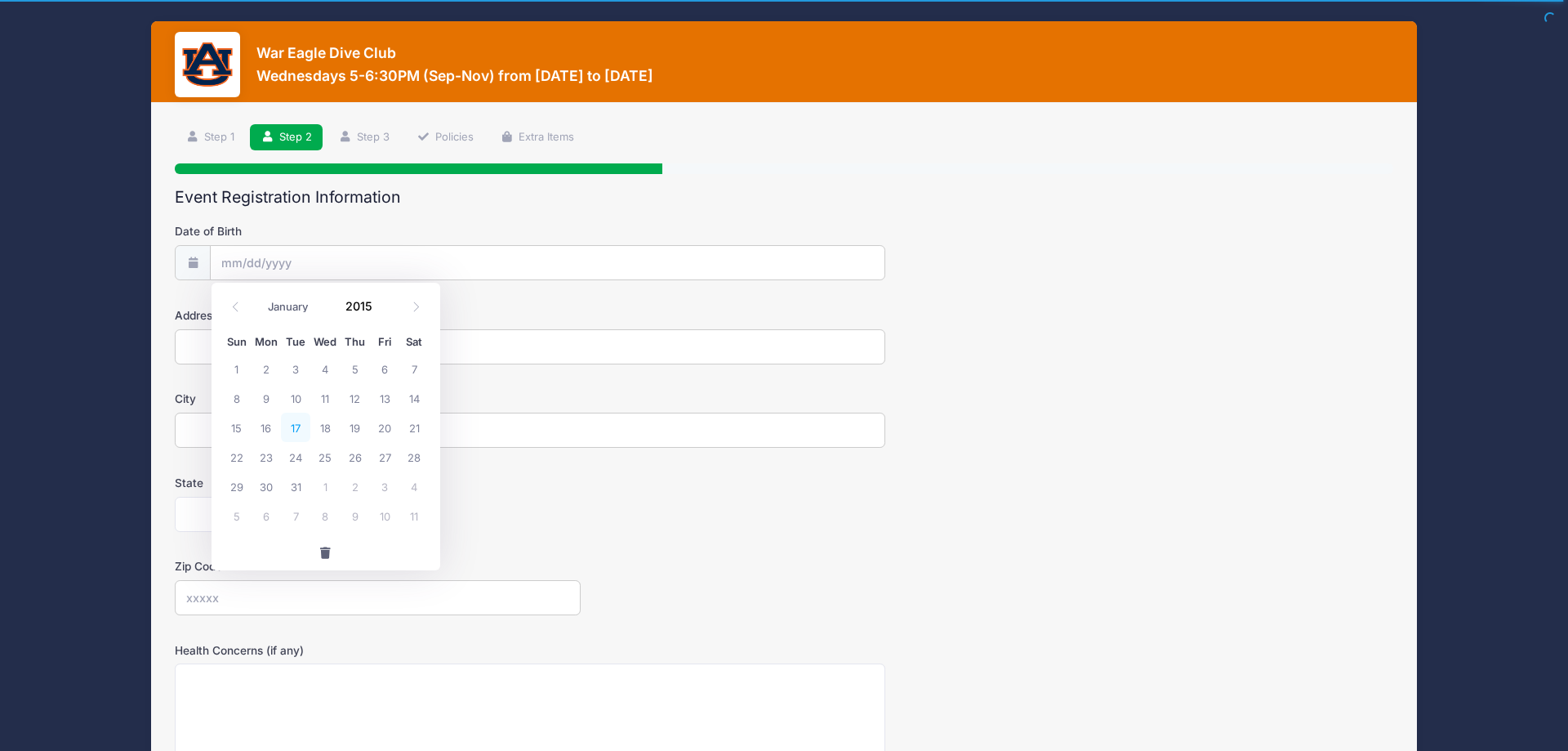
type input "2015"
click at [291, 425] on span "17" at bounding box center [296, 427] width 29 height 29
type input "03/17/2015"
click at [291, 350] on input "Address" at bounding box center [530, 347] width 711 height 35
type input "401 Mallard Landing"
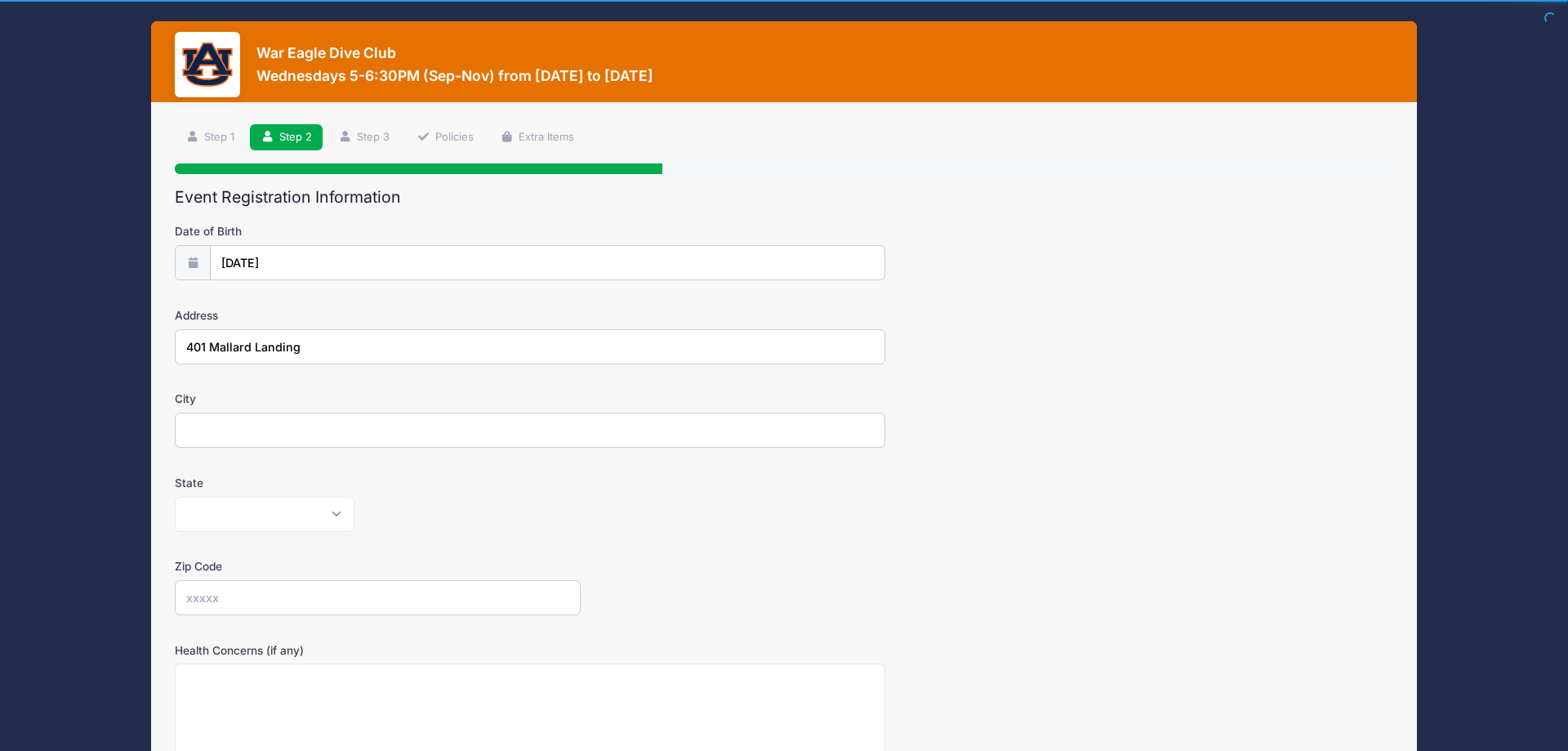
click at [240, 421] on input "City" at bounding box center [530, 429] width 711 height 35
type input "Opelika"
click at [175, 497] on select "Alabama Alaska American Samoa Arizona Arkansas Armed Forces Africa Armed Forces…" at bounding box center [264, 514] width 180 height 35
select select "AL"
click option "Alabama" at bounding box center [0, 0] width 0 height 0
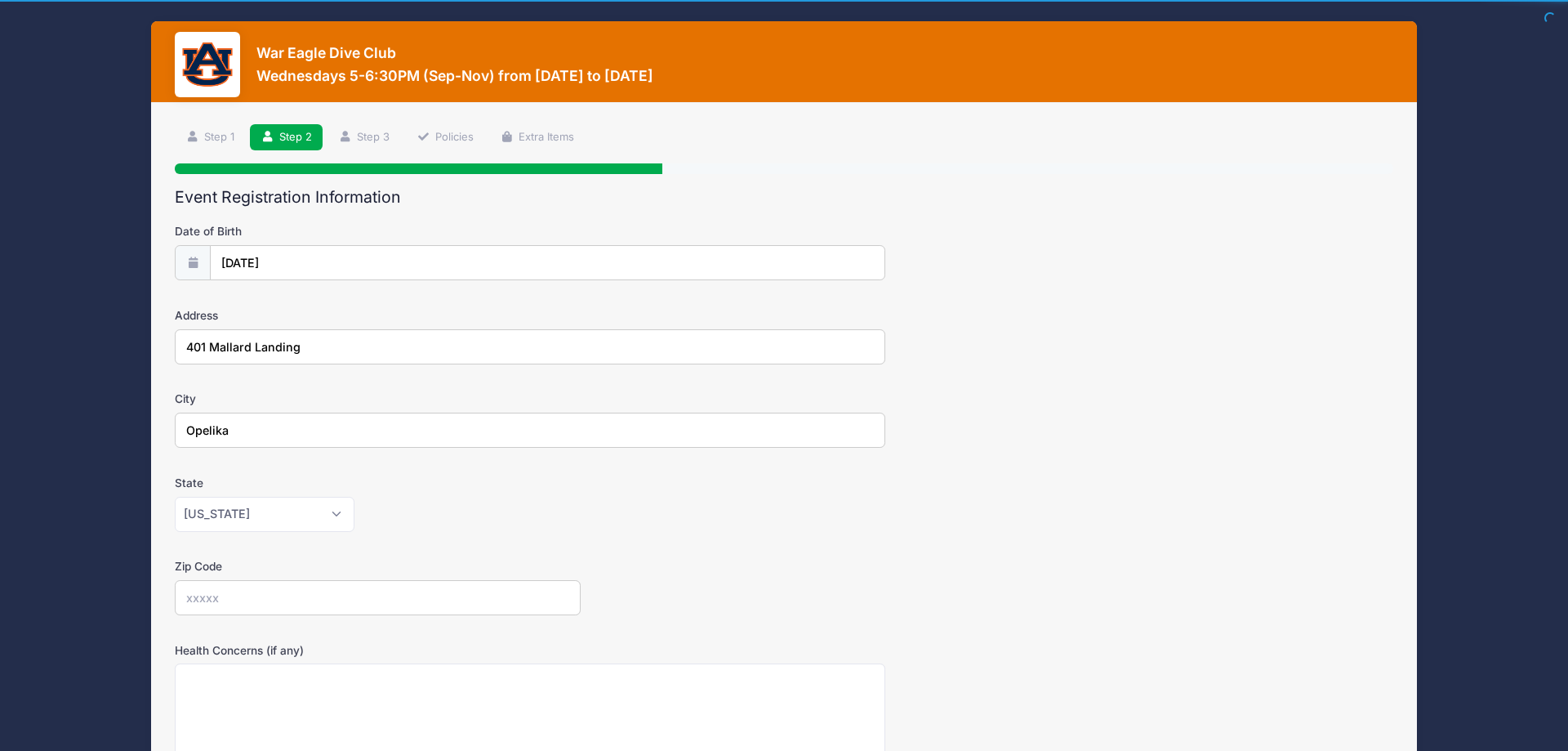
click at [446, 489] on label "State" at bounding box center [378, 483] width 406 height 16
click at [354, 497] on select "Alabama Alaska American Samoa Arizona Arkansas Armed Forces Africa Armed Forces…" at bounding box center [264, 514] width 180 height 35
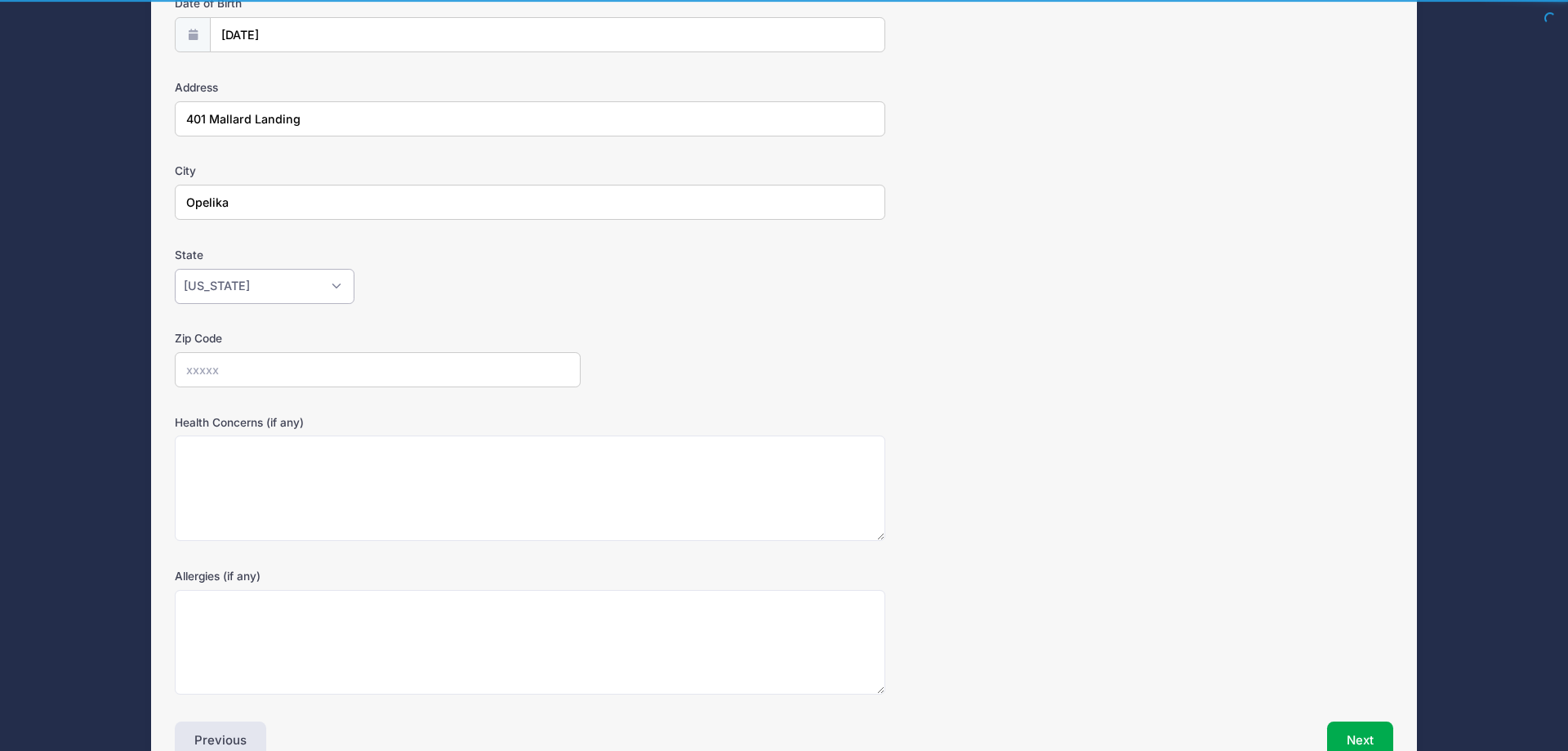
scroll to position [321, 0]
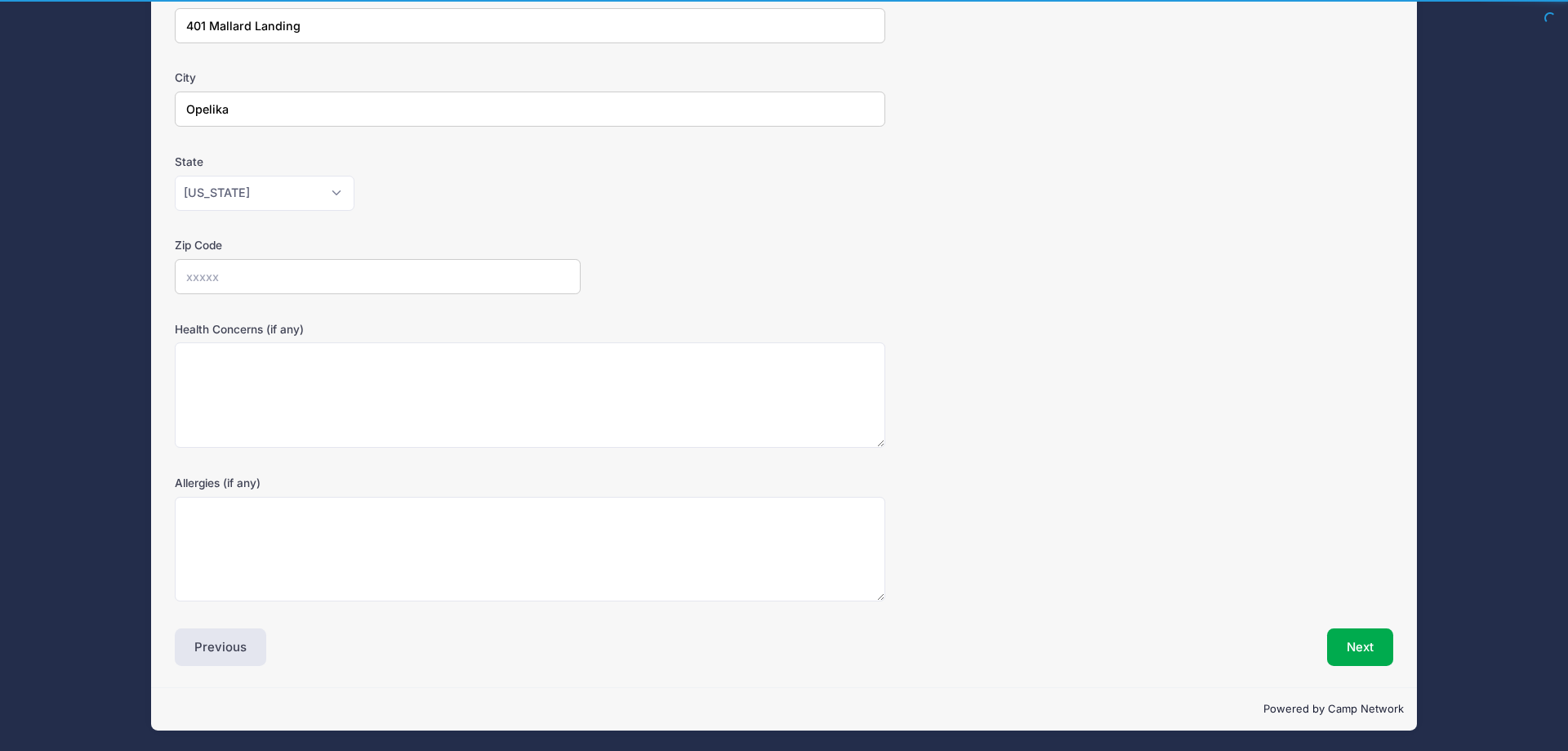
click at [404, 289] on input "Zip Code" at bounding box center [378, 276] width 406 height 35
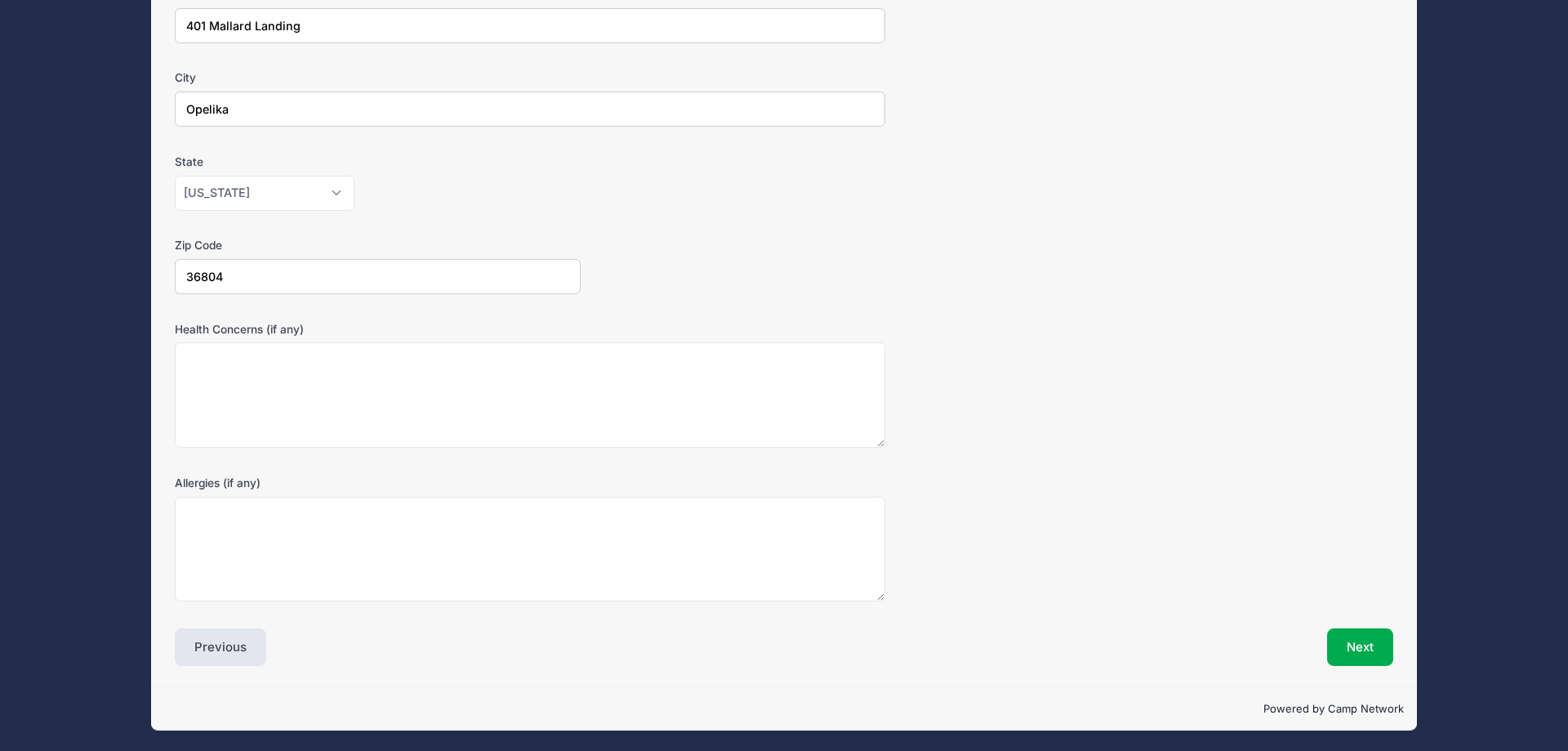
type input "36804"
click at [878, 359] on textarea "Health Concerns (if any)" at bounding box center [530, 395] width 711 height 105
click at [1340, 638] on button "Next" at bounding box center [1360, 647] width 66 height 37
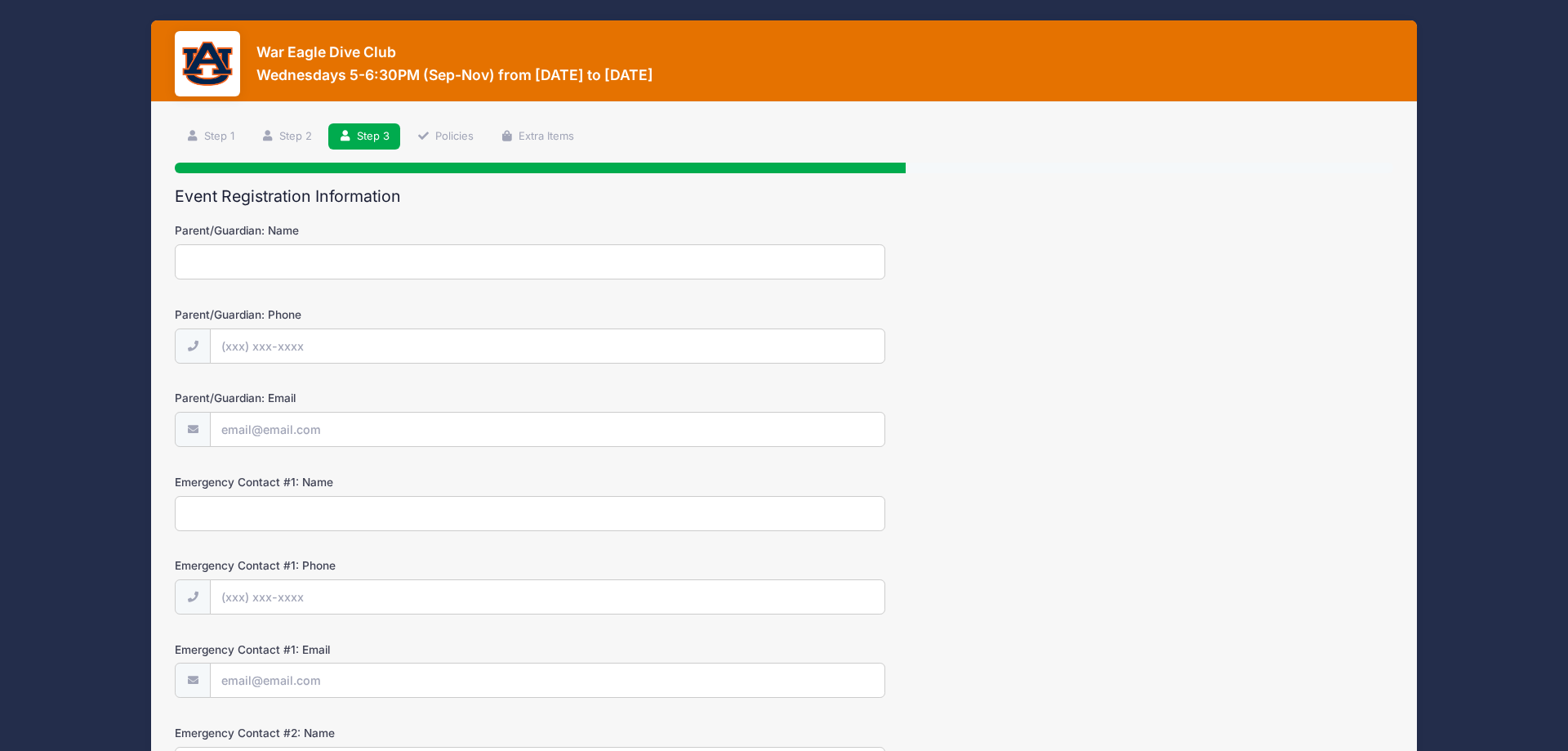
scroll to position [0, 0]
click at [556, 257] on input "Parent/Guardian: Name" at bounding box center [530, 262] width 711 height 35
type input "William Gulsby"
type input "(770) 883-0816"
type input "[EMAIL_ADDRESS][DOMAIN_NAME]"
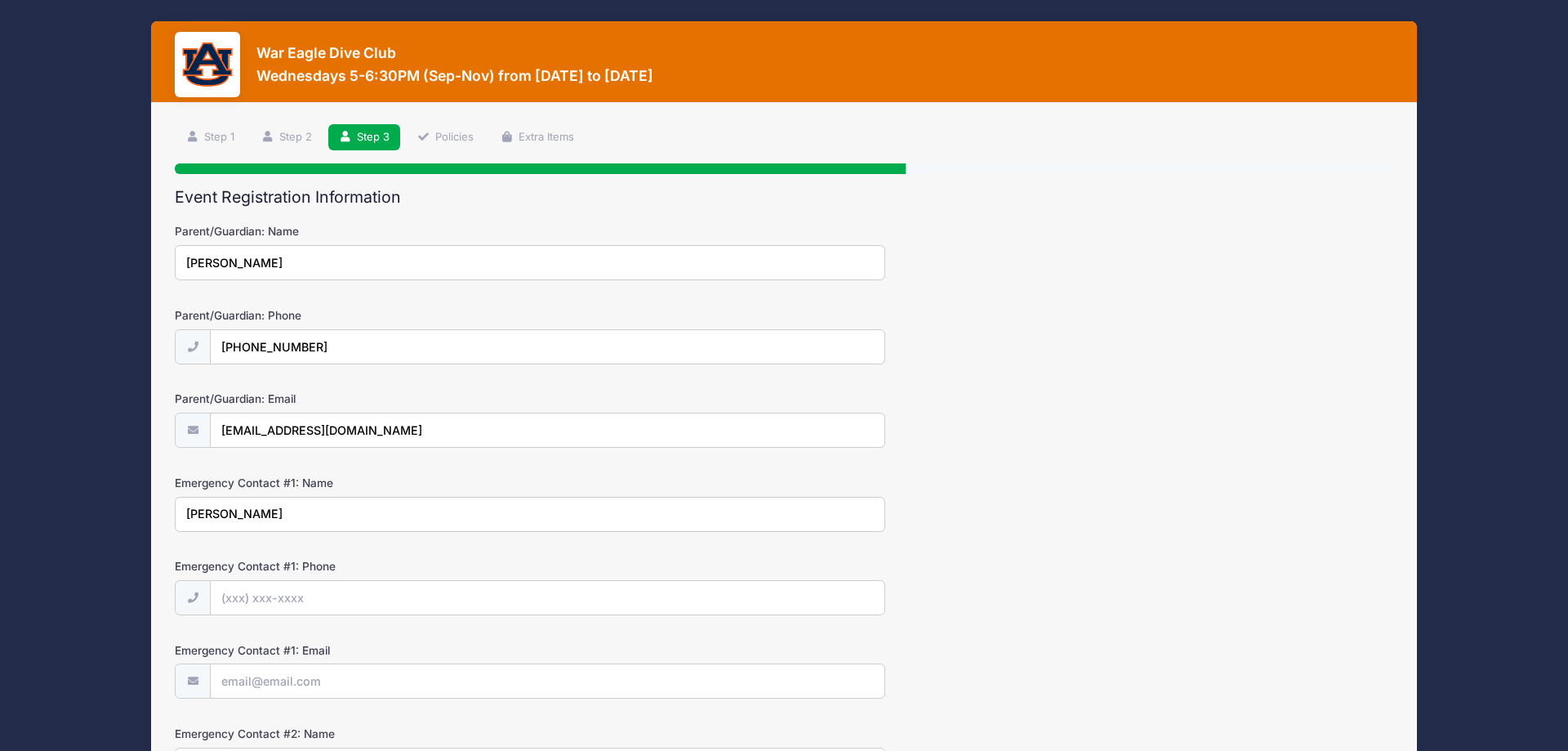
type input "William Gulsby"
type input "(770) 883-0816"
type input "[EMAIL_ADDRESS][DOMAIN_NAME]"
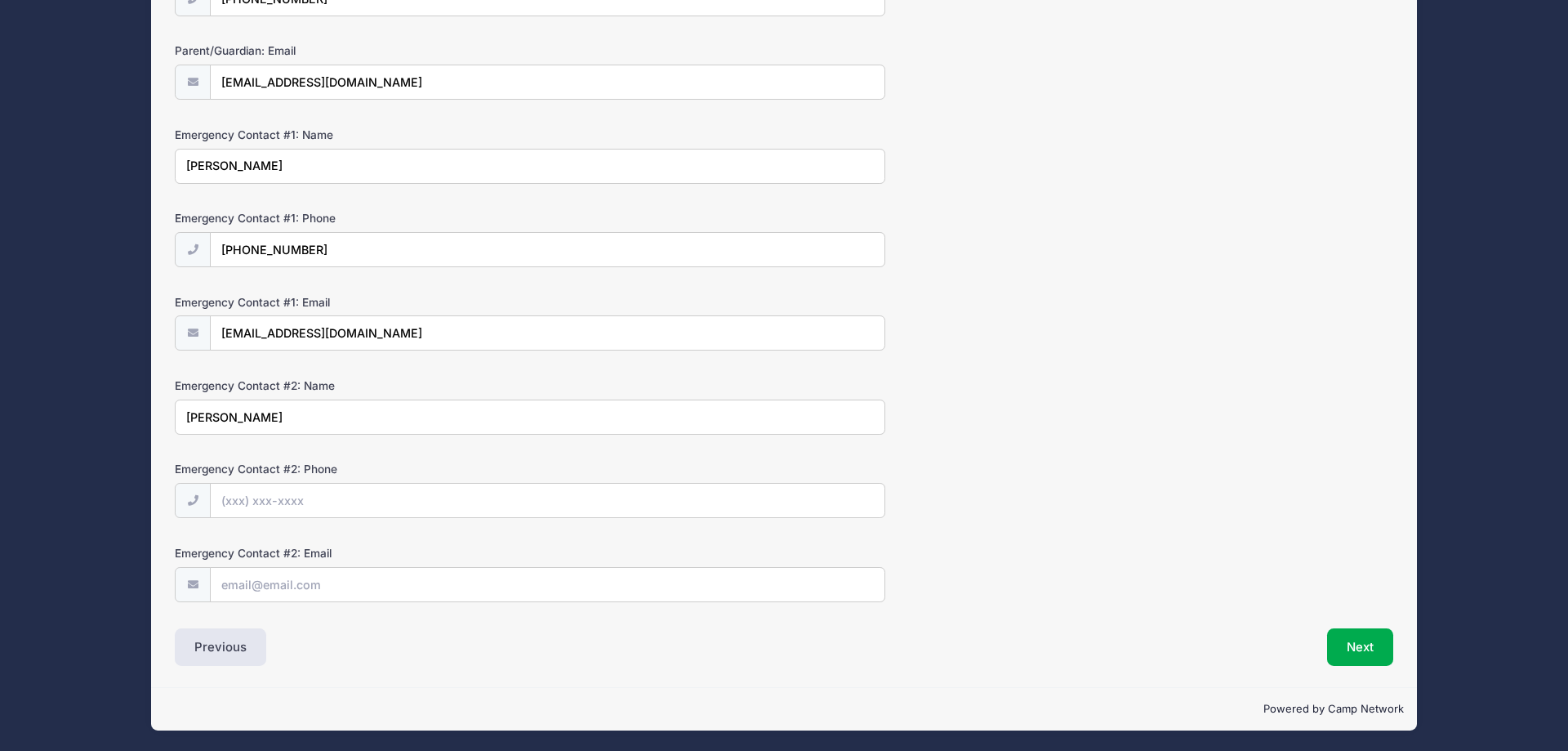
type input "Neva Gulsby"
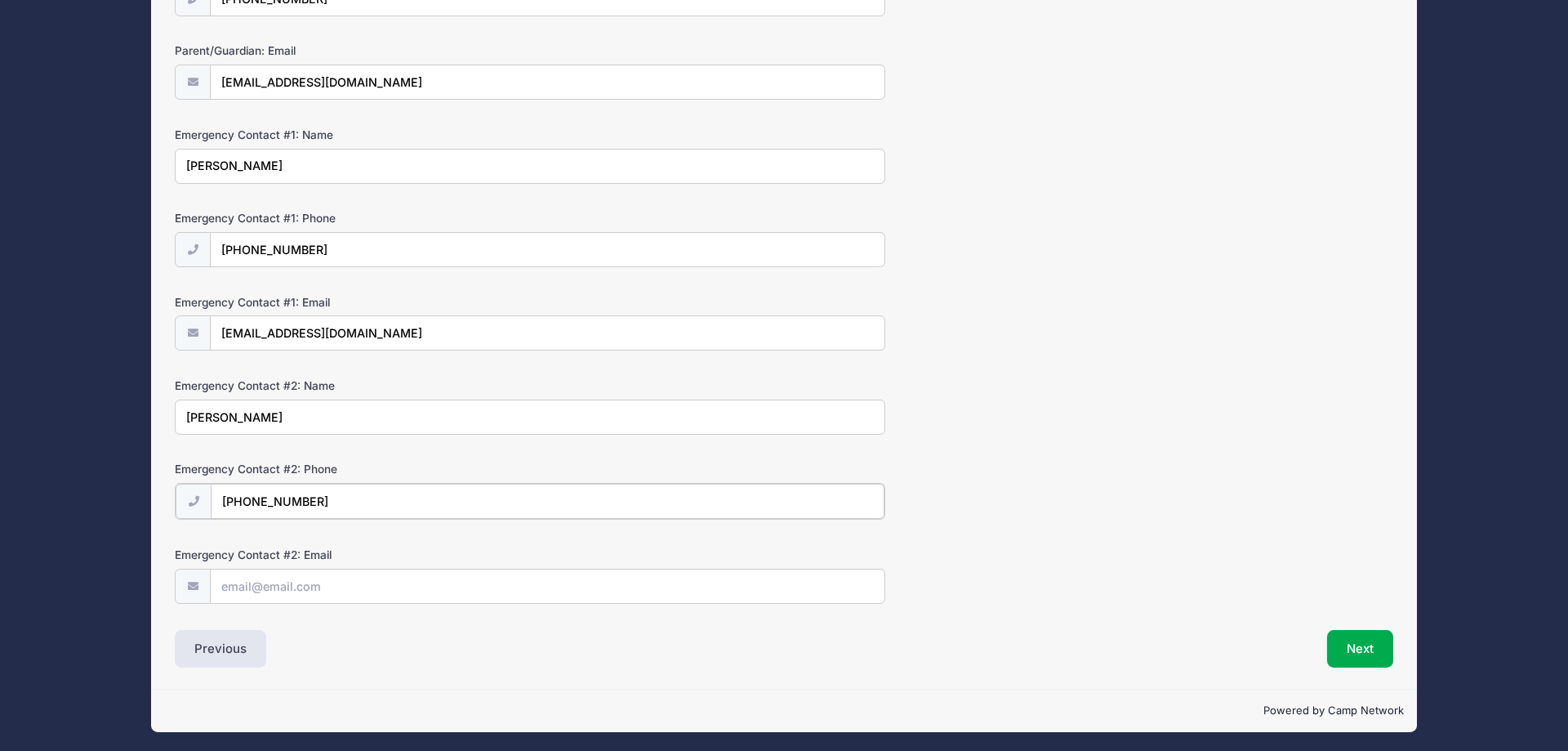
type input "(770) 313-7160"
type input "nevagulsby@gmail.com"
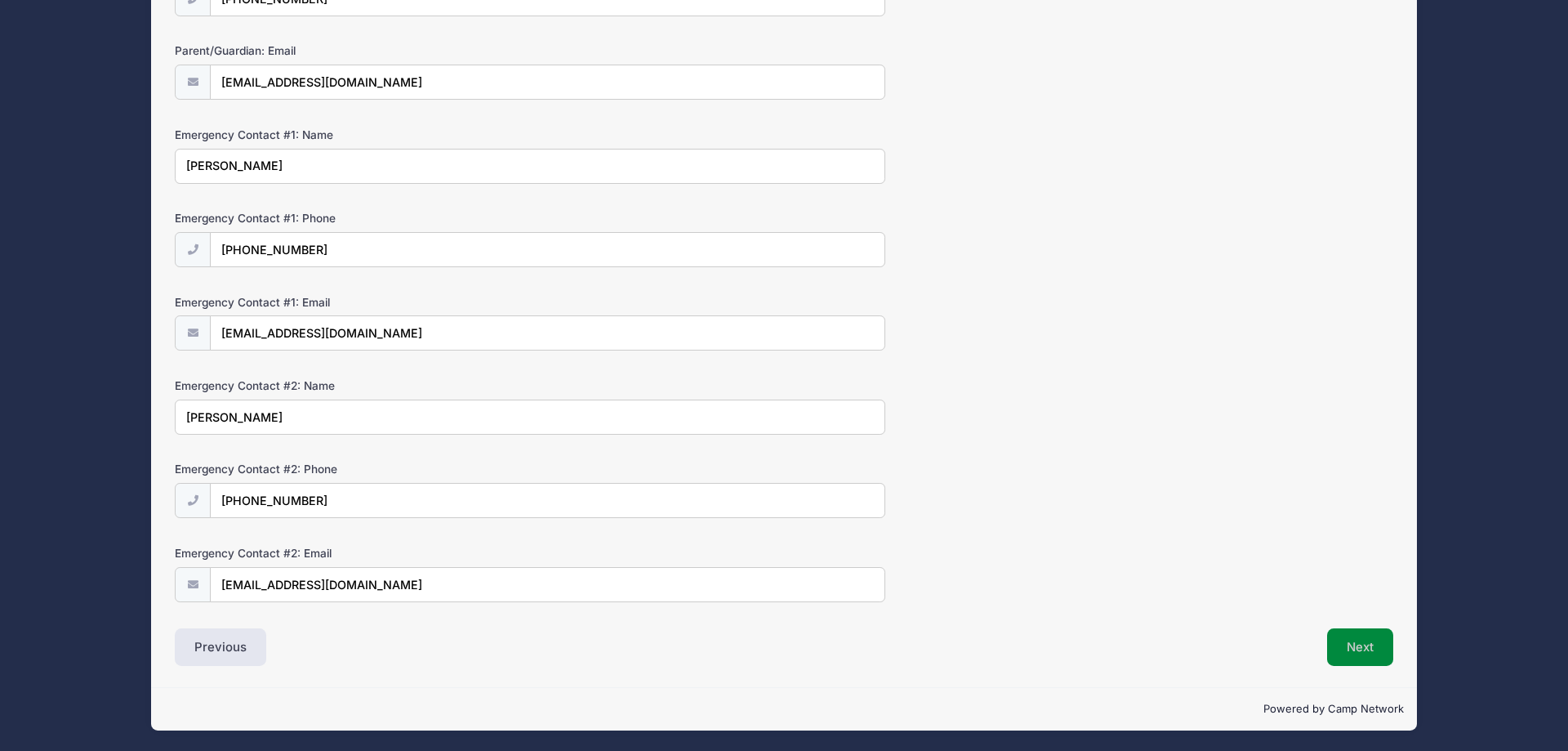
click at [1353, 649] on button "Next" at bounding box center [1360, 647] width 66 height 37
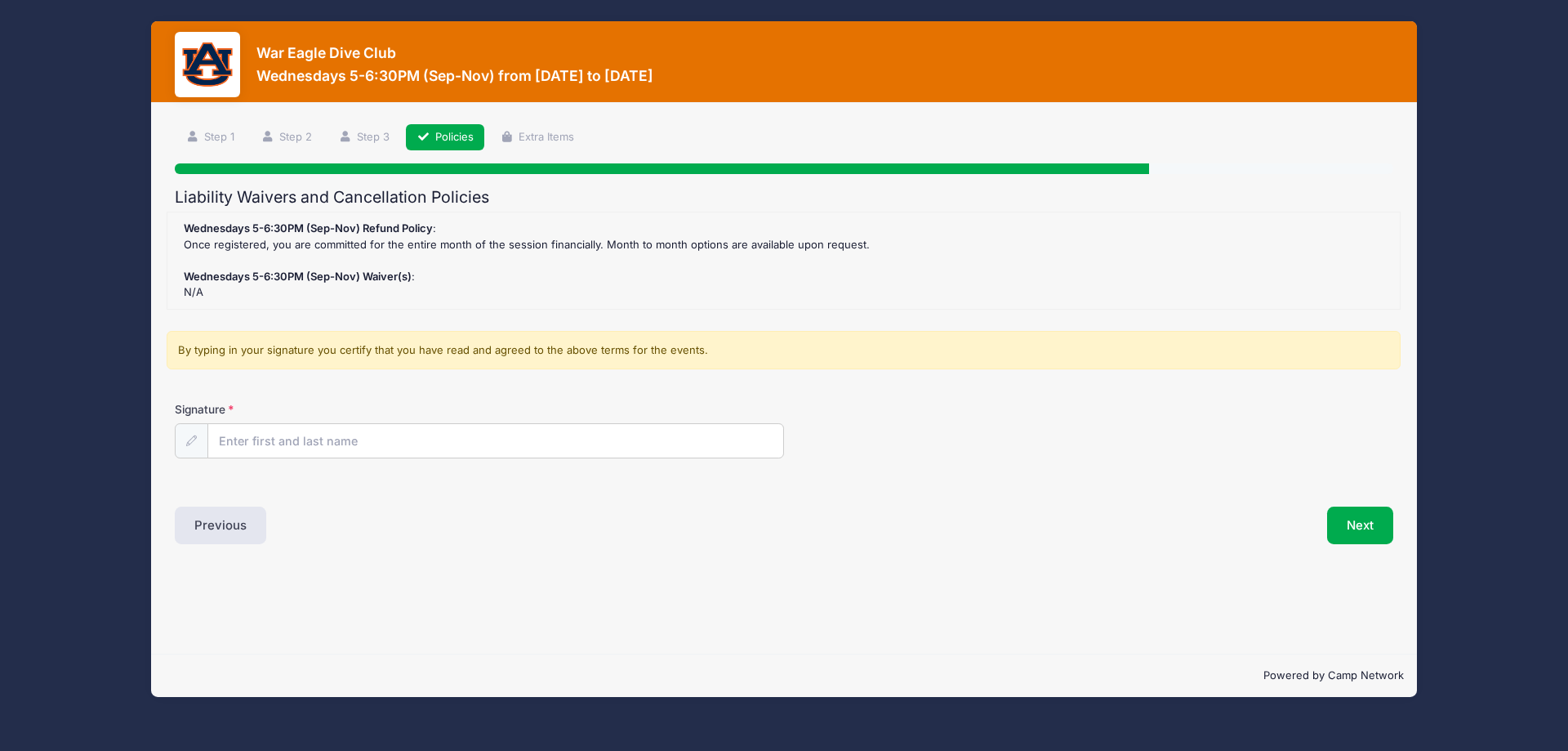
scroll to position [0, 0]
click at [630, 434] on input "Signature" at bounding box center [496, 441] width 575 height 35
type input "William Gulsby"
click at [1371, 530] on button "Next" at bounding box center [1360, 526] width 66 height 37
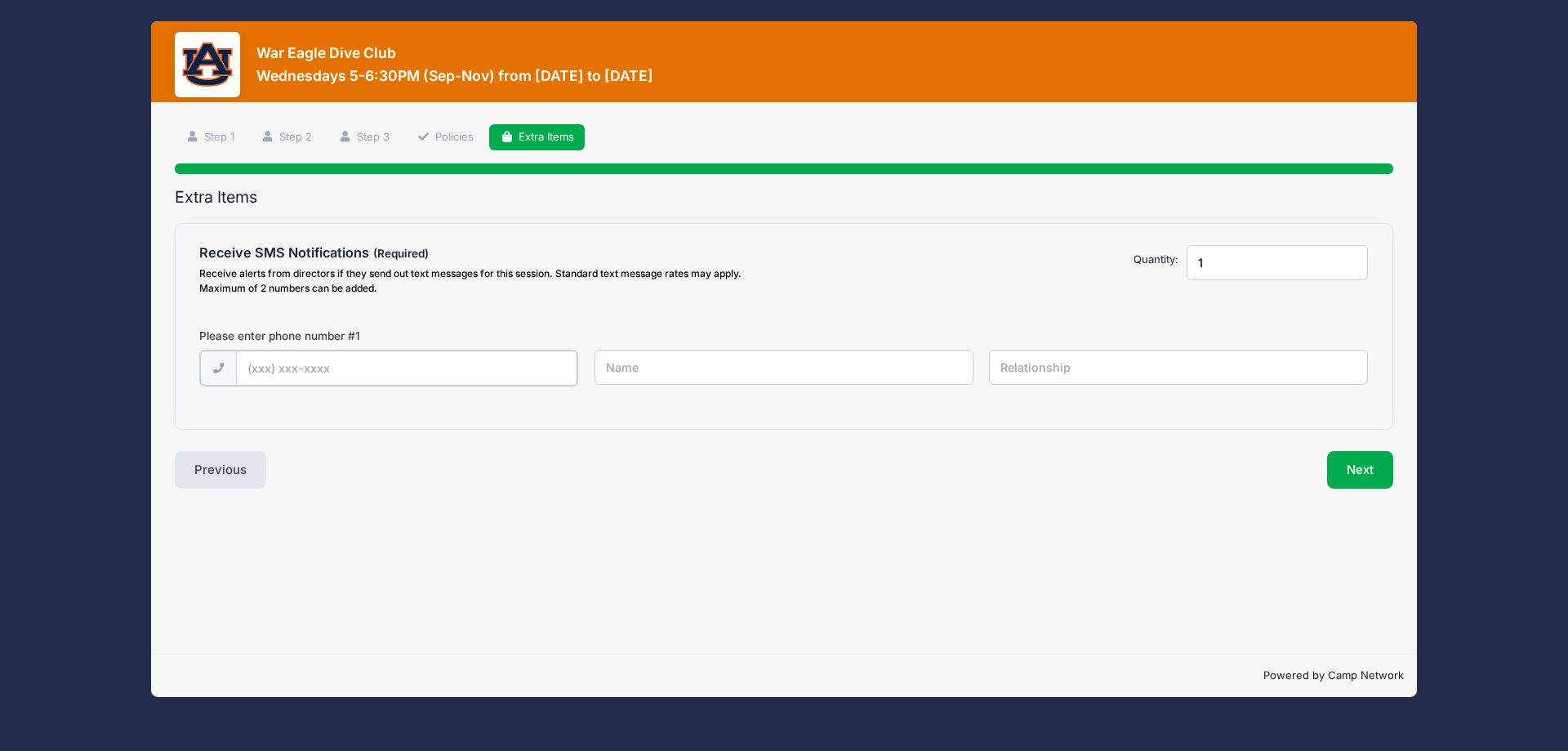
click at [0, 0] on input "text" at bounding box center [0, 0] width 0 height 0
type input "(770) 883-0816"
type input "Will Gulsby"
type input "Father"
click at [1354, 466] on button "Next" at bounding box center [1360, 468] width 66 height 37
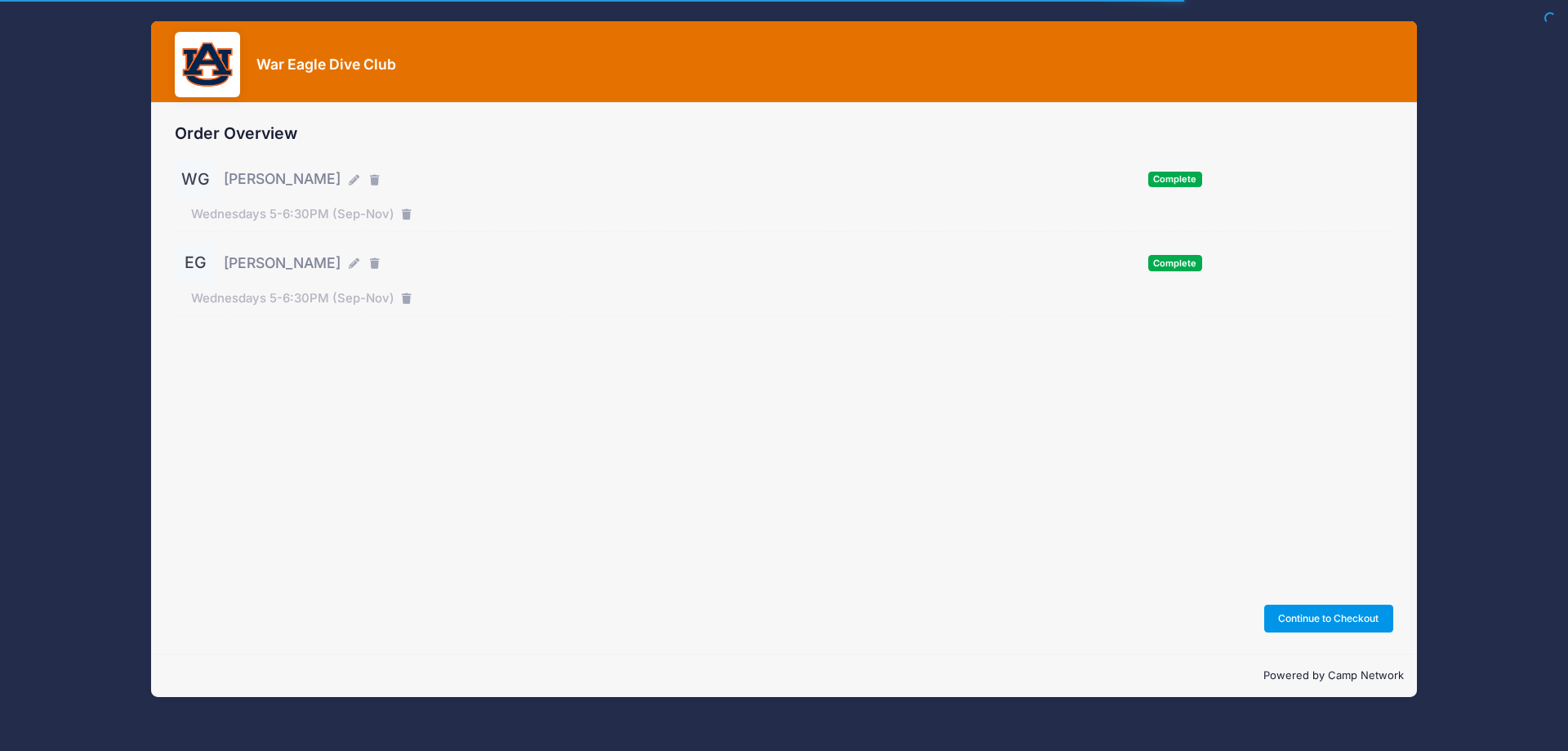
click at [1330, 612] on button "Continue to Checkout" at bounding box center [1328, 618] width 129 height 28
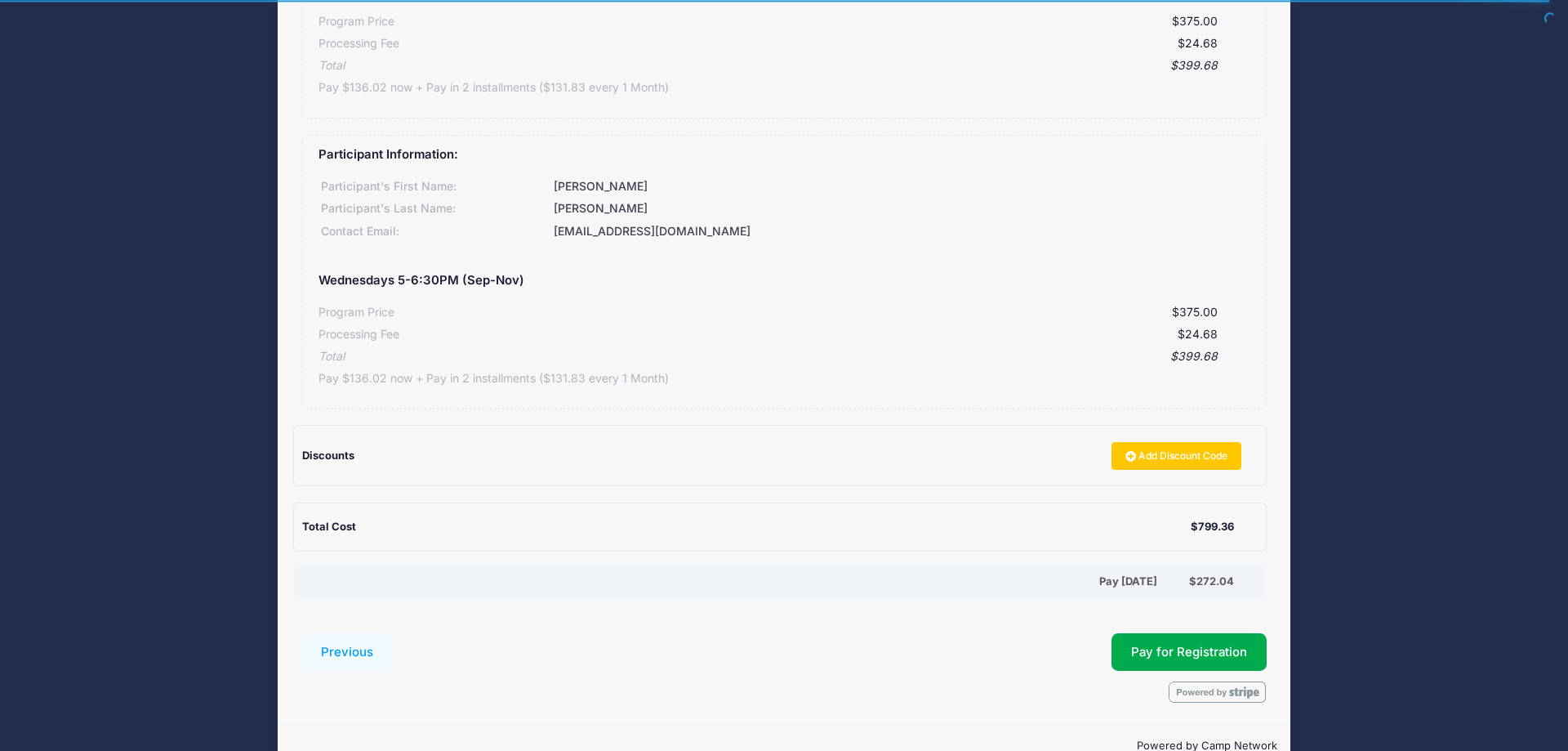
scroll to position [350, 0]
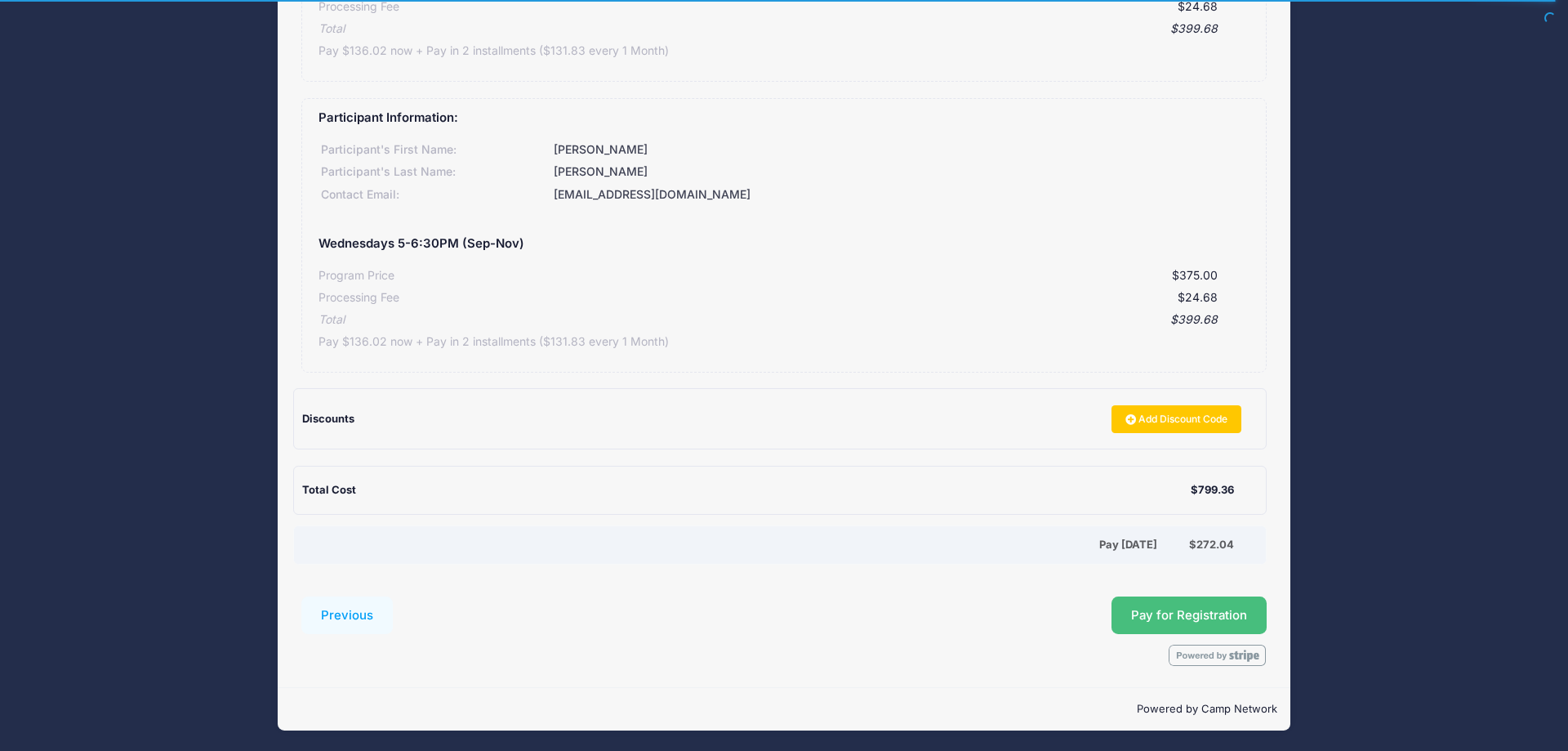
click at [1179, 613] on span "Pay for Registration" at bounding box center [1189, 615] width 116 height 15
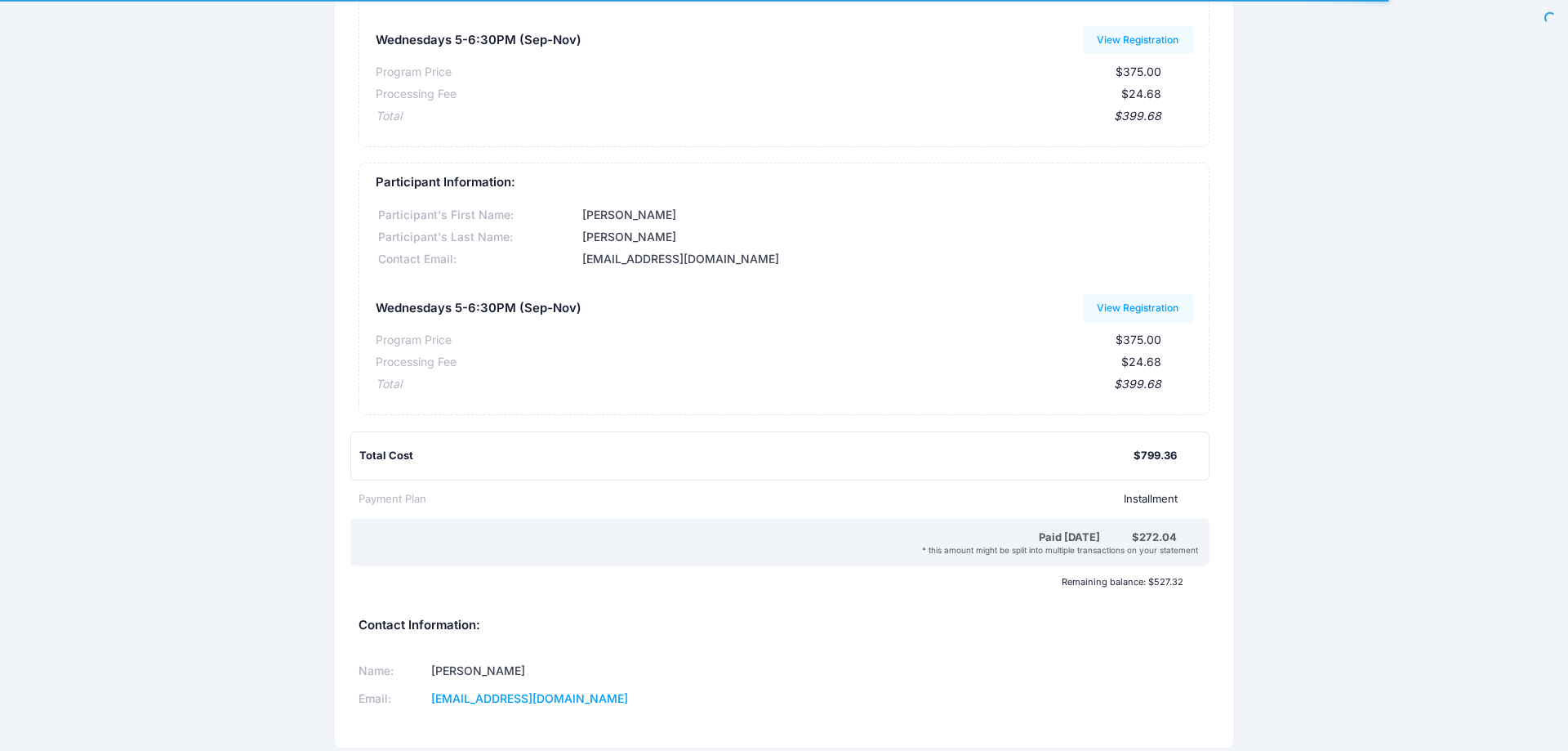
scroll to position [276, 0]
